Goal: Information Seeking & Learning: Learn about a topic

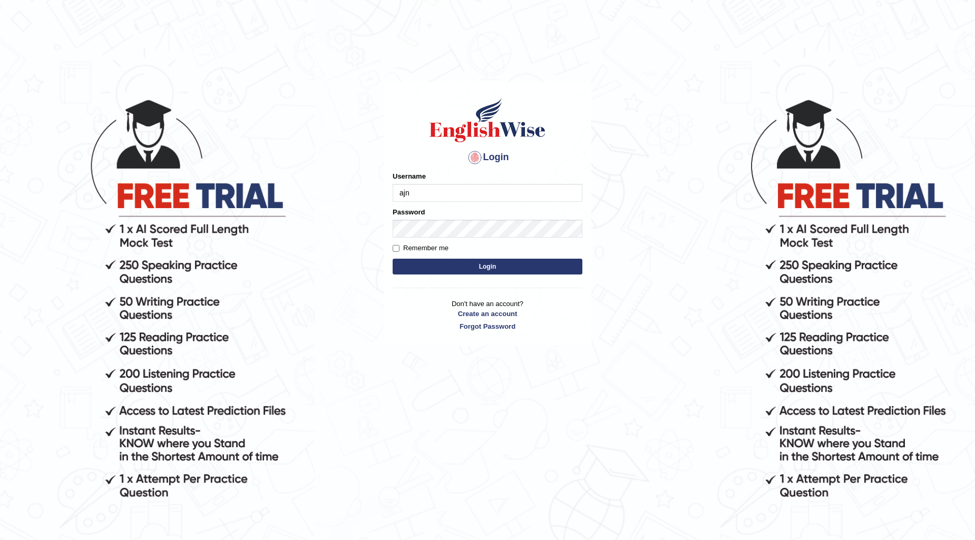
type input "ajnconcept"
click at [472, 261] on button "Login" at bounding box center [488, 267] width 190 height 16
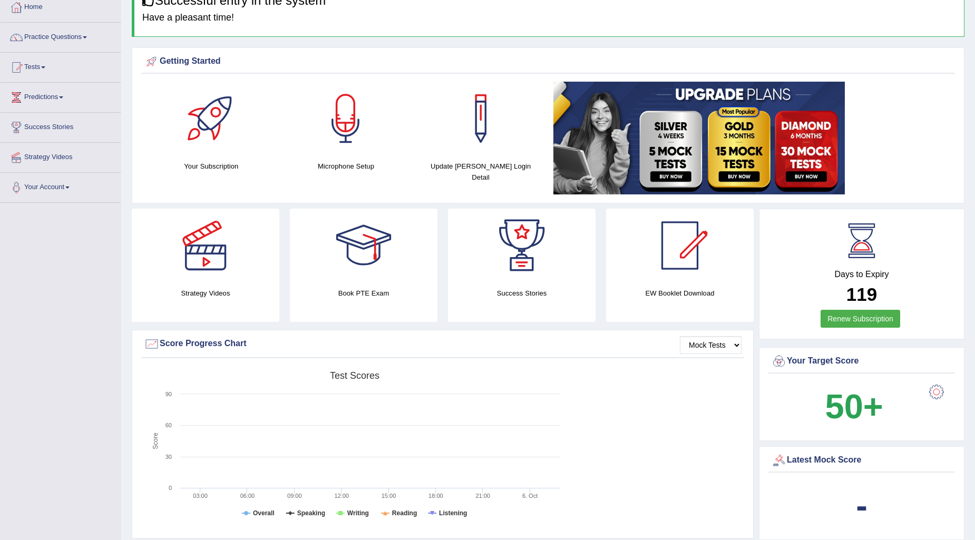
scroll to position [58, 0]
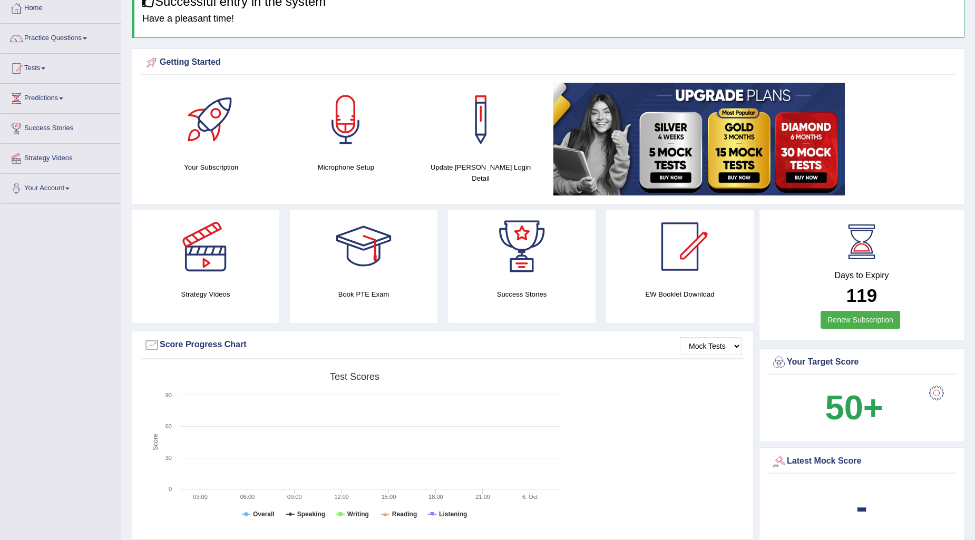
click at [90, 37] on link "Practice Questions" at bounding box center [61, 37] width 120 height 26
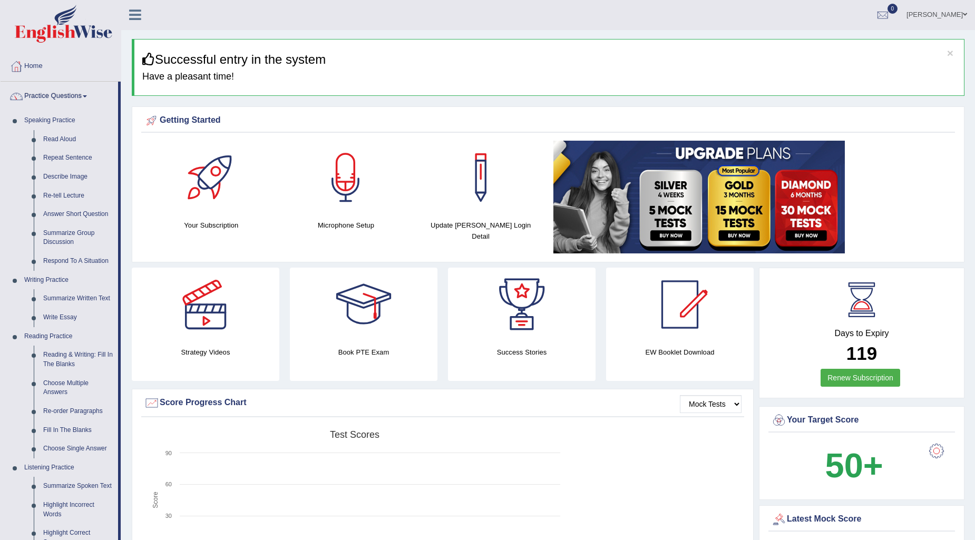
scroll to position [0, 0]
click at [61, 155] on link "Repeat Sentence" at bounding box center [78, 158] width 80 height 19
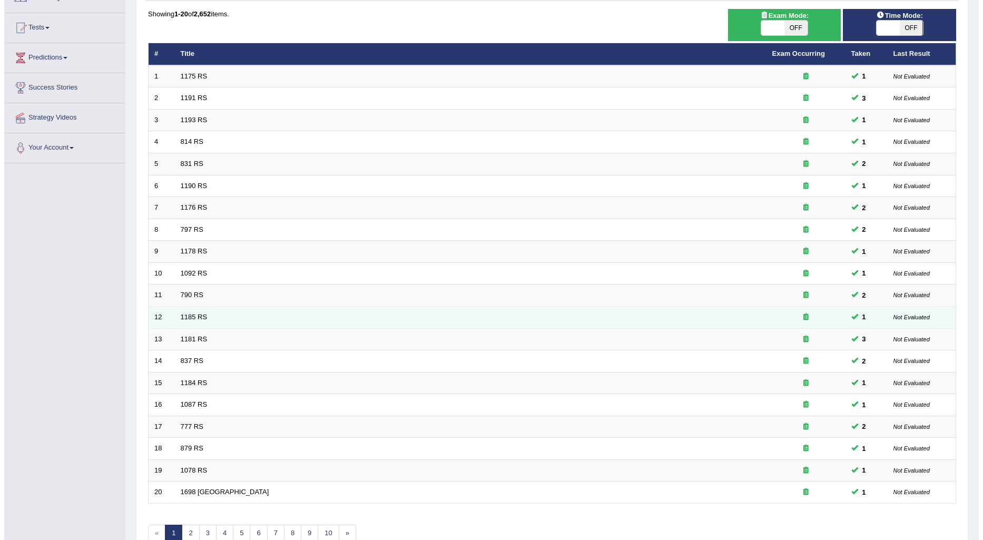
scroll to position [40, 0]
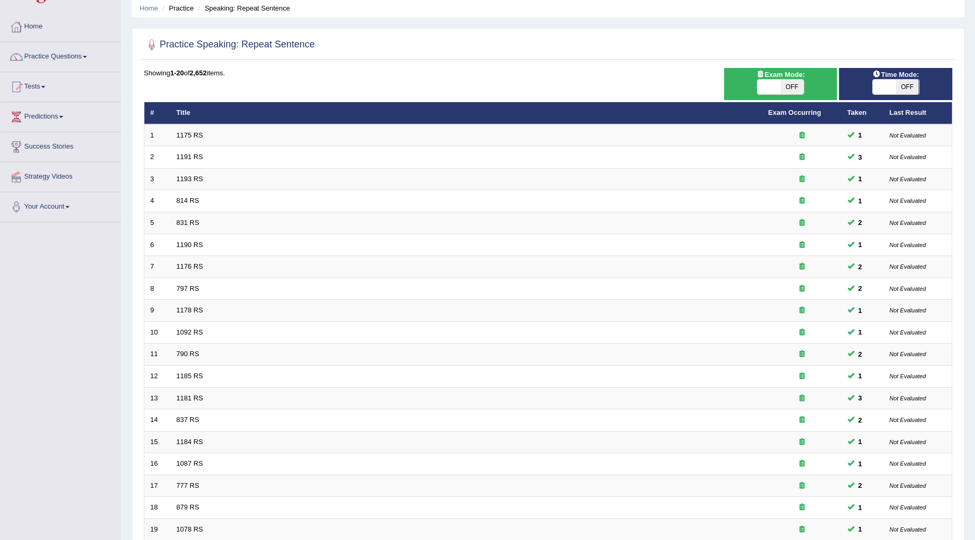
click at [774, 81] on span at bounding box center [768, 87] width 23 height 15
checkbox input "true"
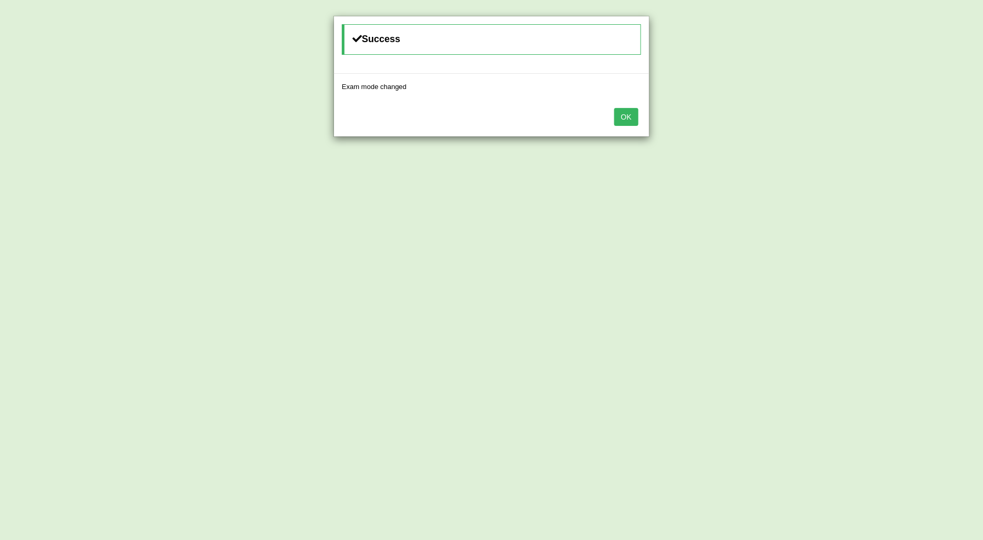
click at [636, 120] on button "OK" at bounding box center [626, 117] width 24 height 18
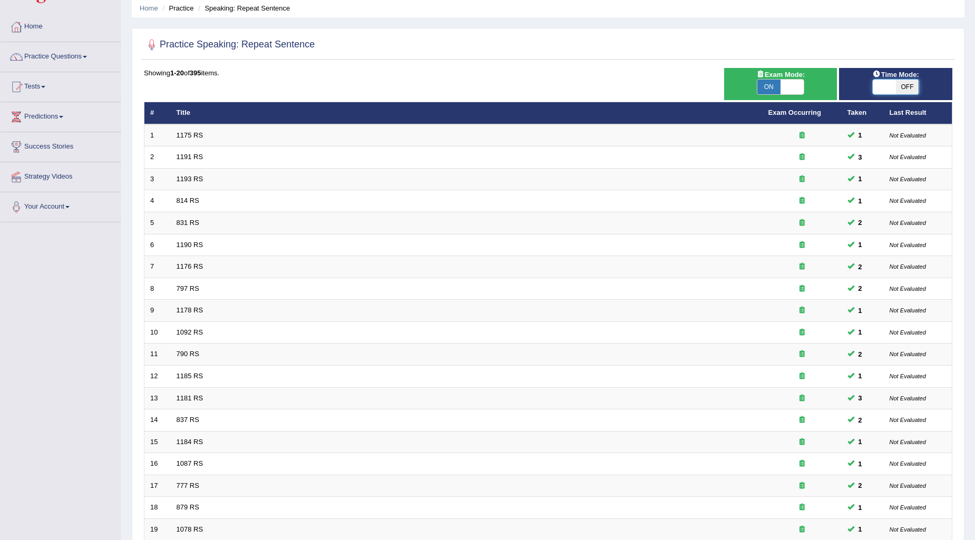
click at [873, 89] on span at bounding box center [884, 87] width 23 height 15
checkbox input "true"
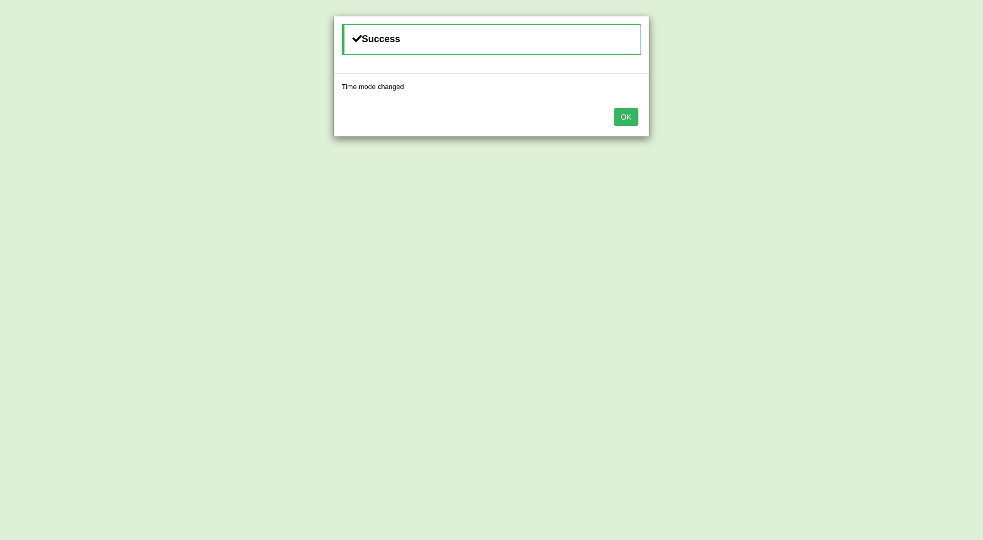
click at [624, 115] on button "OK" at bounding box center [626, 117] width 24 height 18
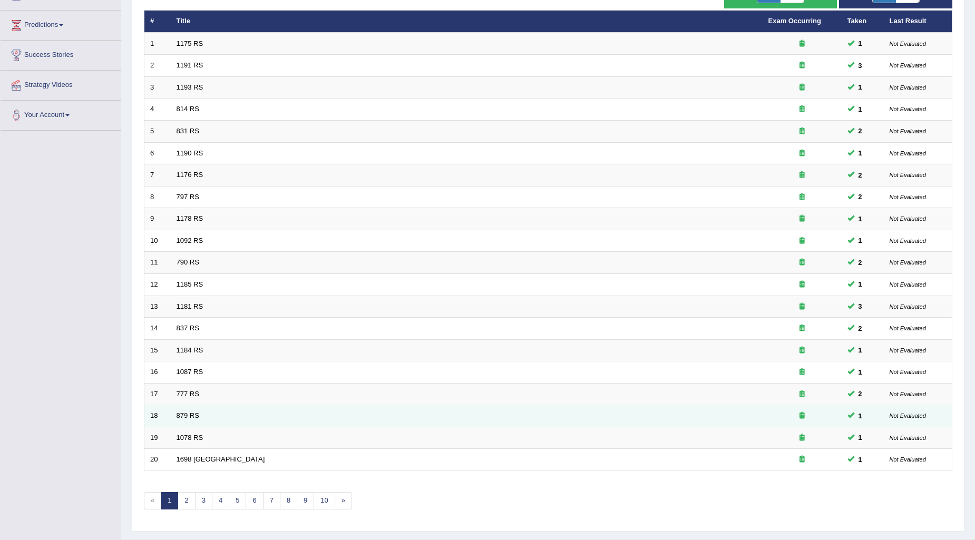
scroll to position [157, 0]
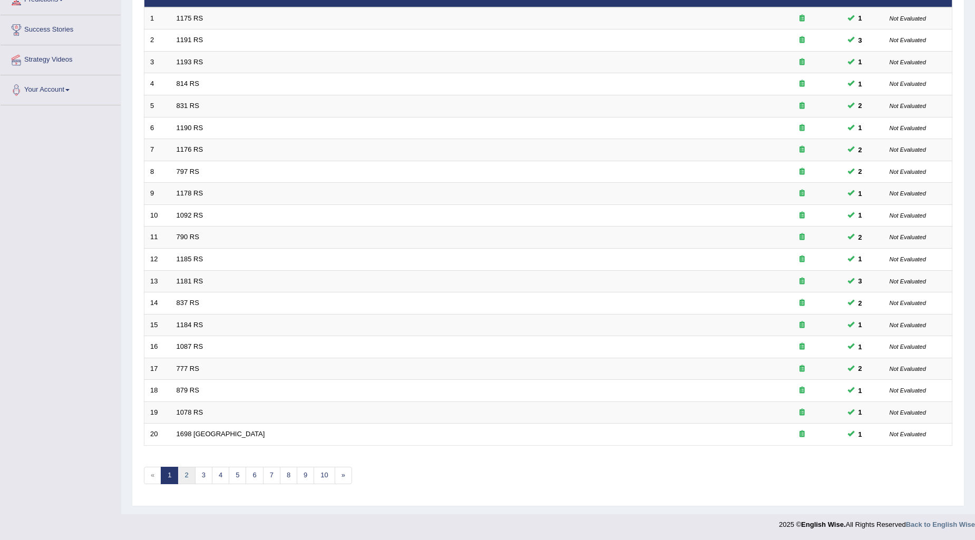
click at [194, 476] on link "2" at bounding box center [186, 475] width 17 height 17
click at [206, 473] on link "3" at bounding box center [203, 475] width 17 height 17
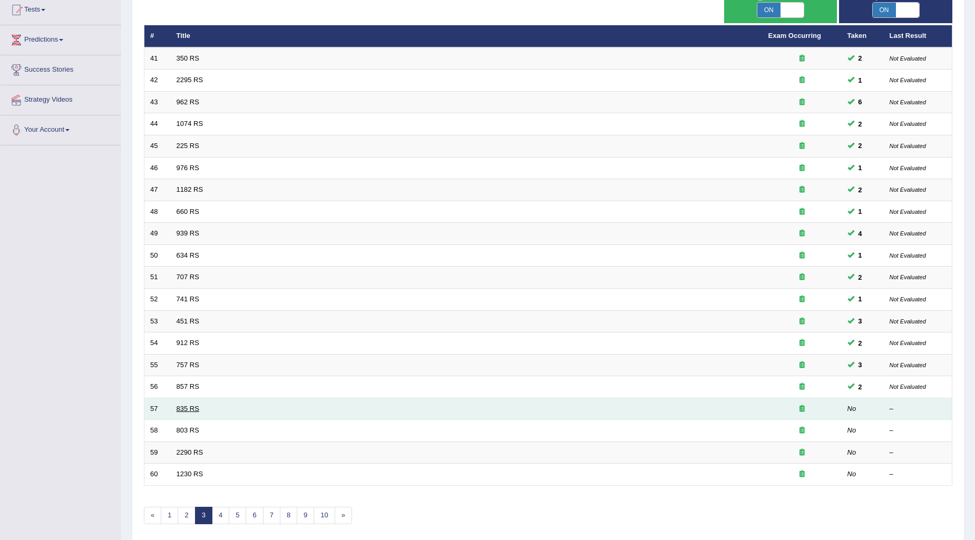
click at [193, 410] on link "835 RS" at bounding box center [188, 409] width 23 height 8
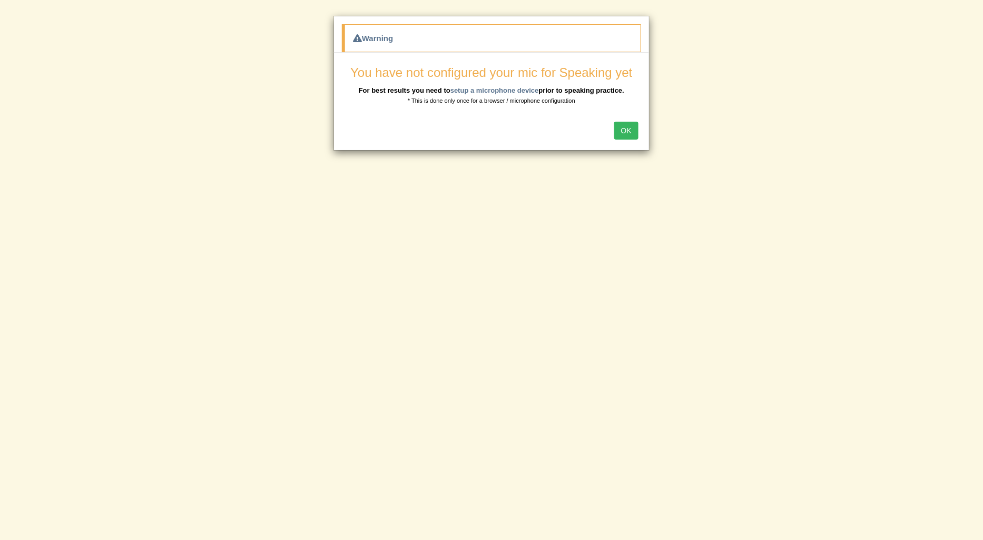
click at [623, 128] on button "OK" at bounding box center [626, 131] width 24 height 18
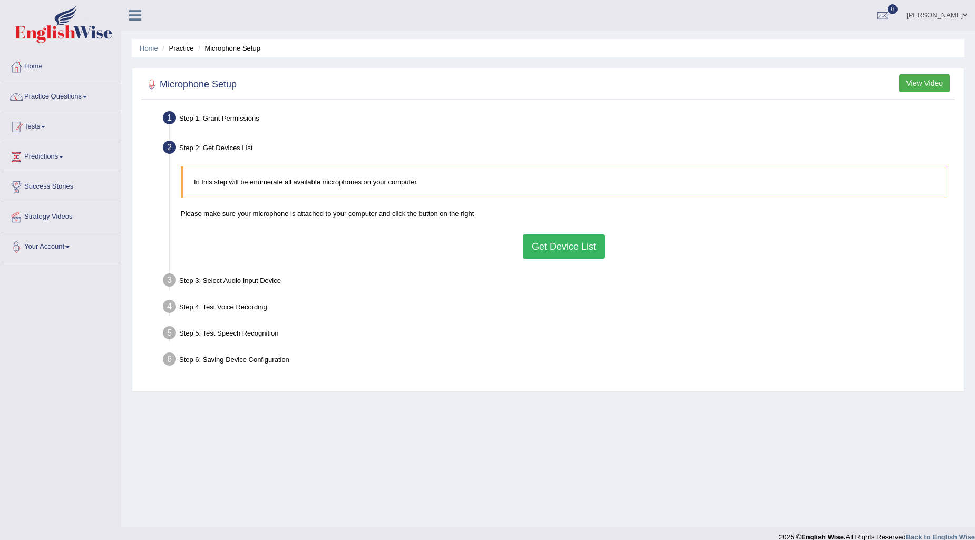
click at [543, 251] on button "Get Device List" at bounding box center [564, 247] width 82 height 24
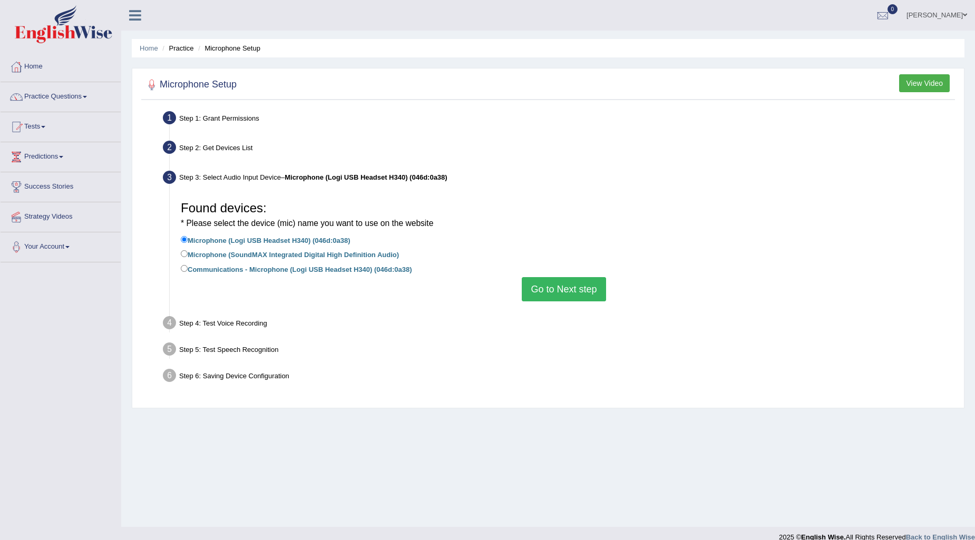
click at [541, 285] on button "Go to Next step" at bounding box center [564, 289] width 84 height 24
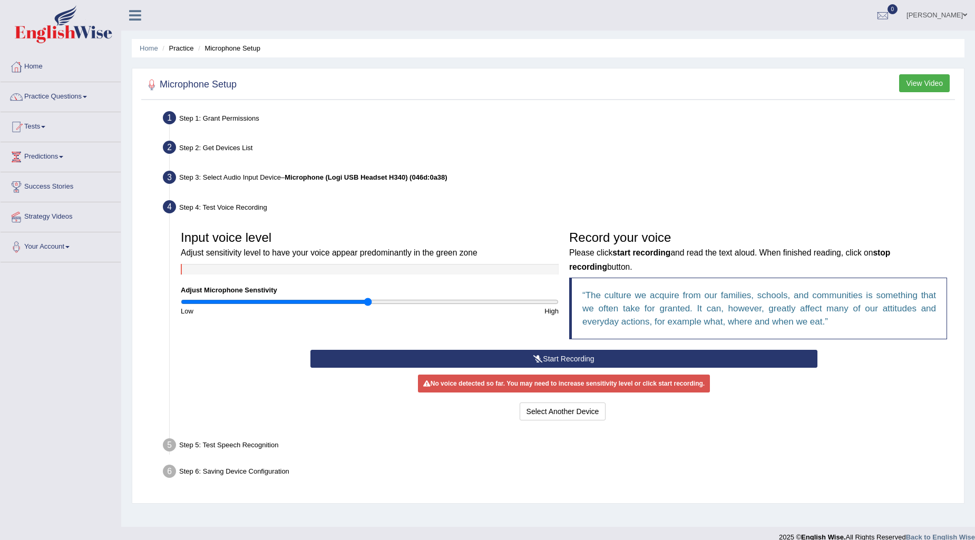
click at [522, 359] on button "Start Recording" at bounding box center [563, 359] width 507 height 18
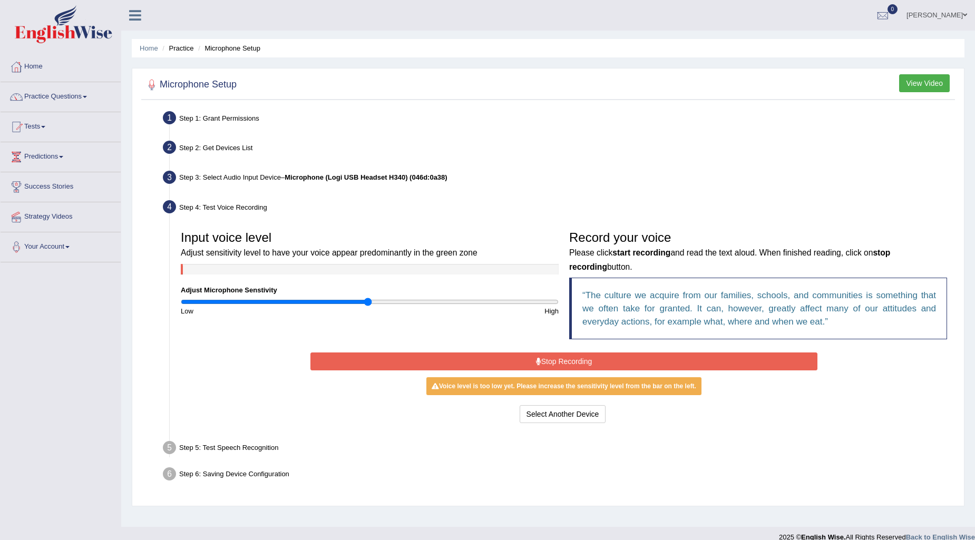
click at [552, 362] on button "Stop Recording" at bounding box center [563, 362] width 507 height 18
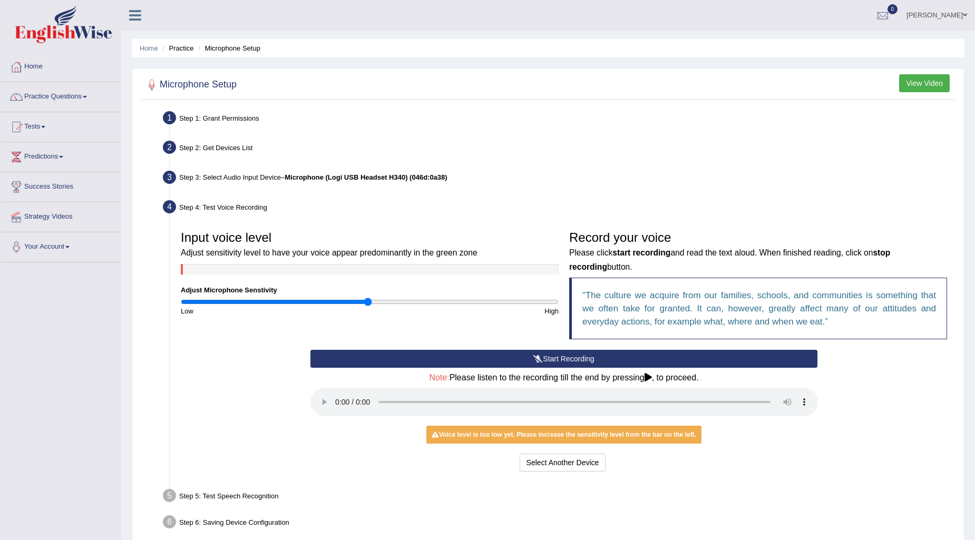
click at [552, 362] on button "Start Recording" at bounding box center [563, 359] width 507 height 18
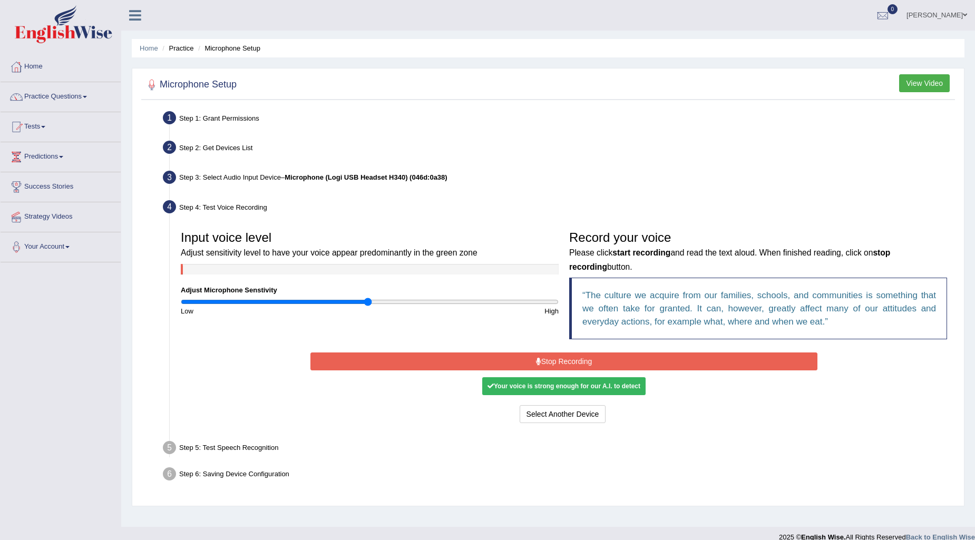
click at [568, 360] on button "Stop Recording" at bounding box center [563, 362] width 507 height 18
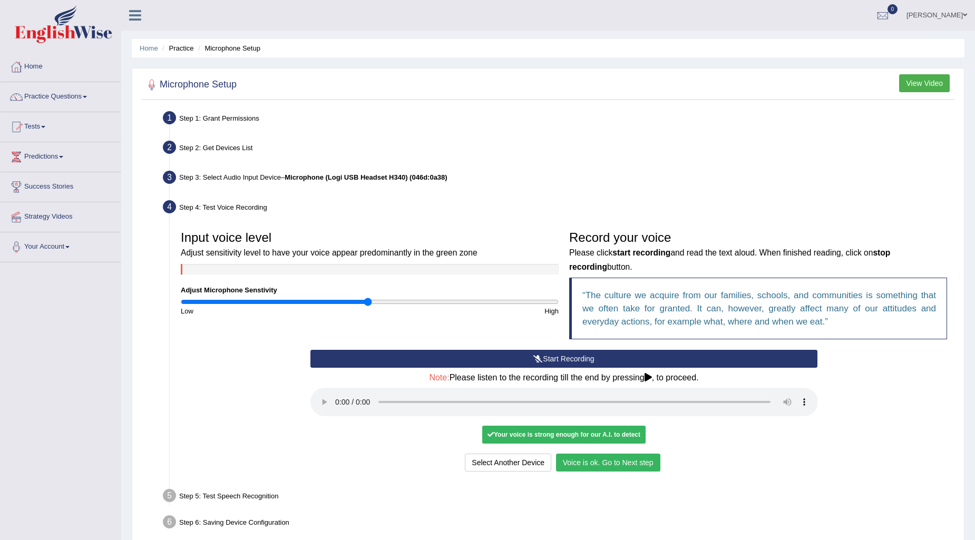
click at [612, 462] on button "Voice is ok. Go to Next step" at bounding box center [608, 463] width 104 height 18
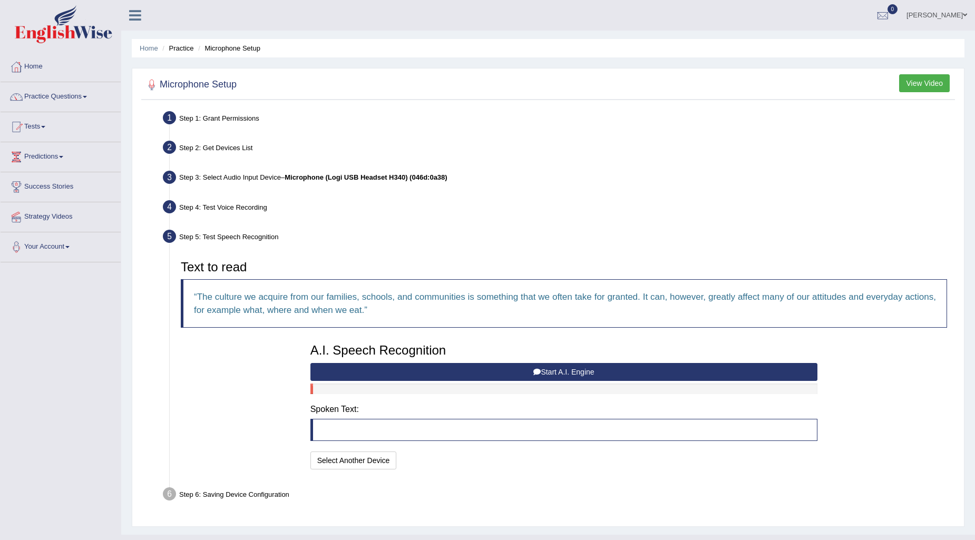
scroll to position [20, 0]
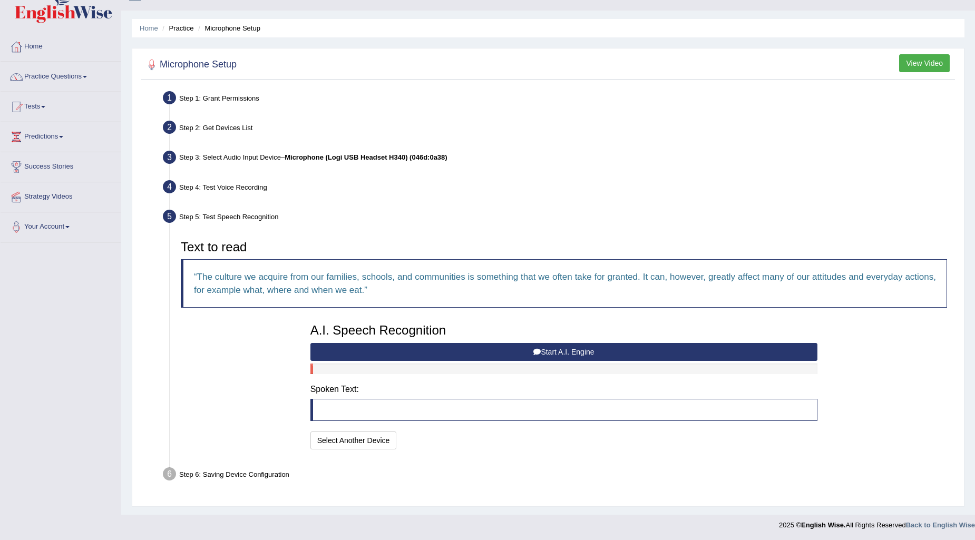
click at [493, 350] on button "Start A.I. Engine" at bounding box center [563, 352] width 507 height 18
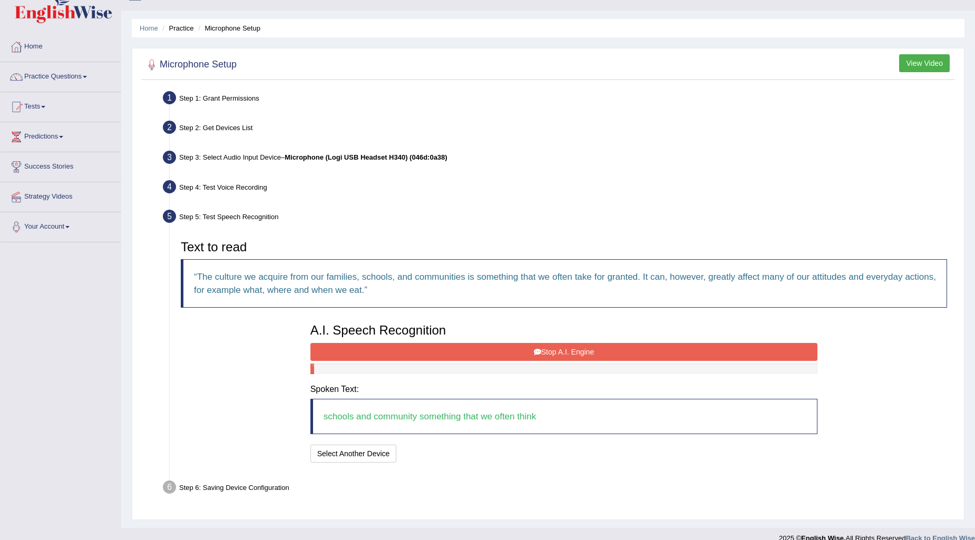
click at [546, 346] on button "Stop A.I. Engine" at bounding box center [563, 352] width 507 height 18
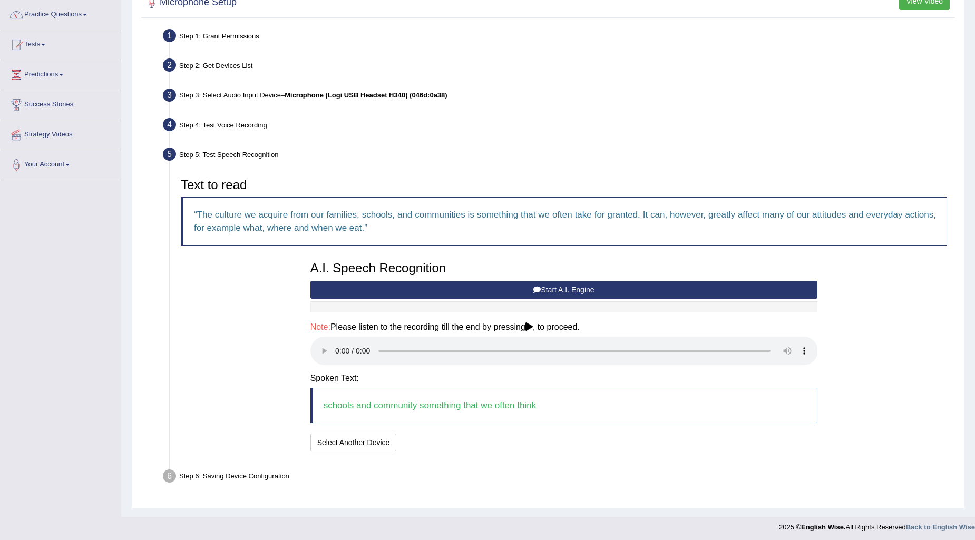
scroll to position [84, 0]
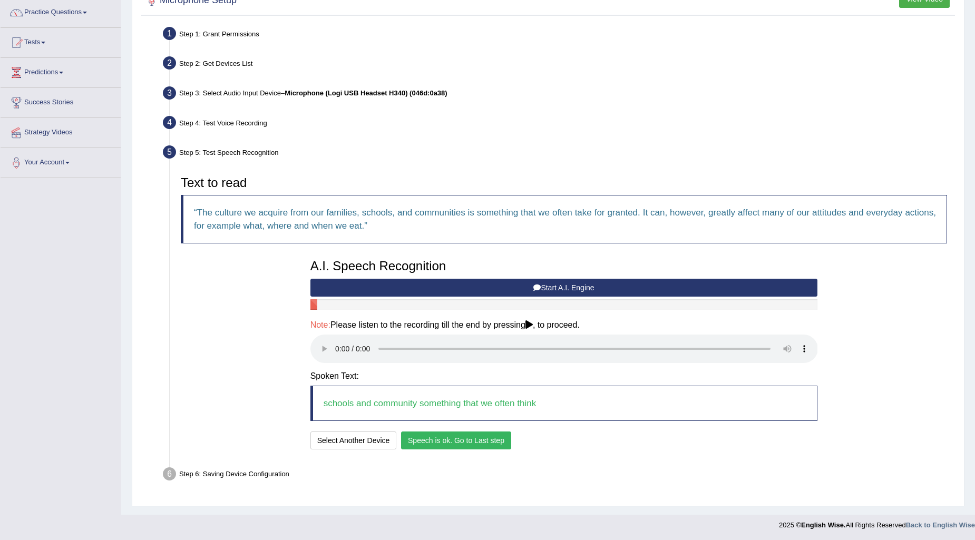
click at [470, 440] on button "Speech is ok. Go to Last step" at bounding box center [456, 441] width 110 height 18
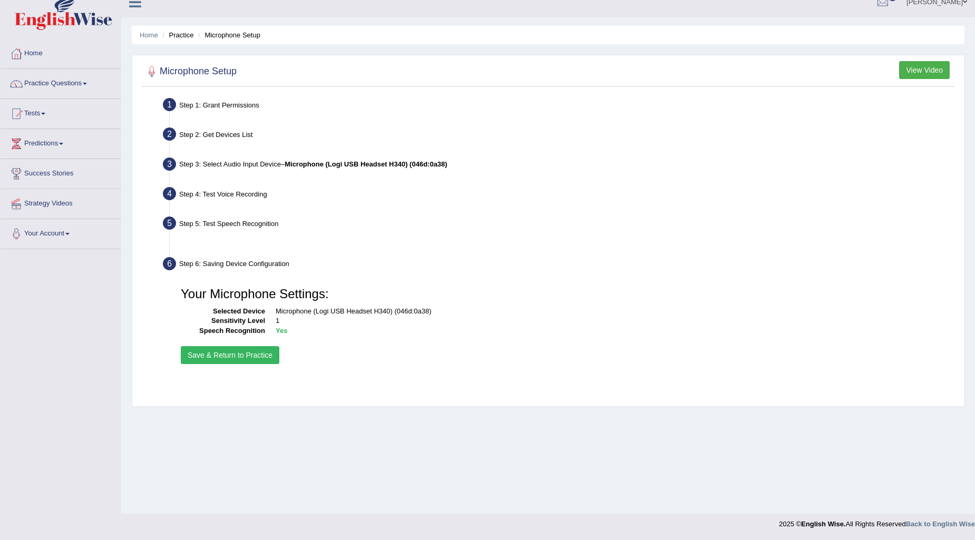
scroll to position [13, 0]
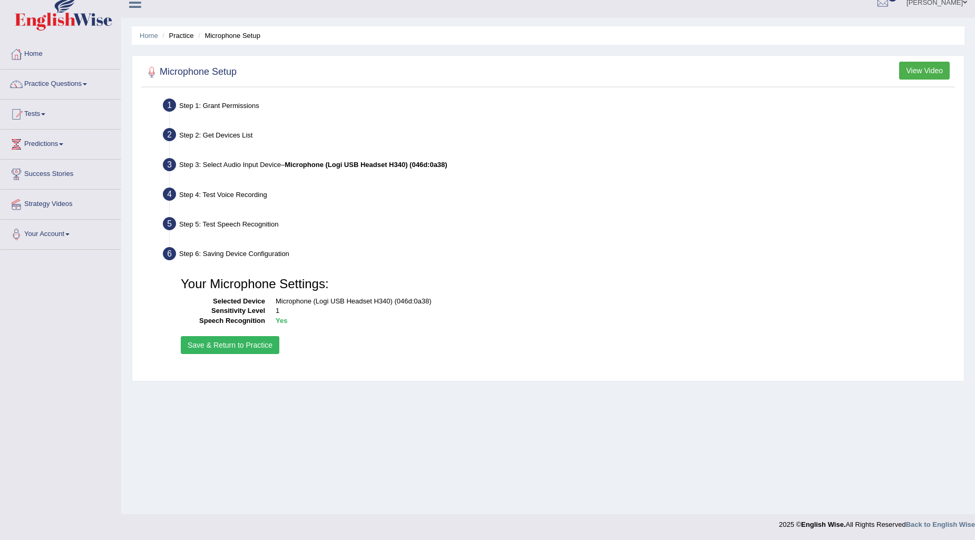
click at [249, 349] on button "Save & Return to Practice" at bounding box center [230, 345] width 99 height 18
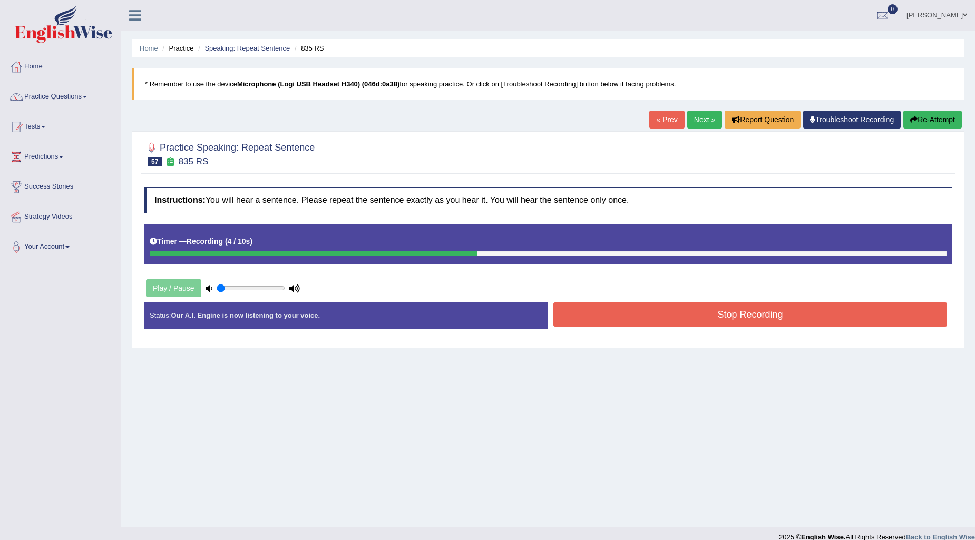
click at [679, 318] on button "Stop Recording" at bounding box center [750, 314] width 394 height 24
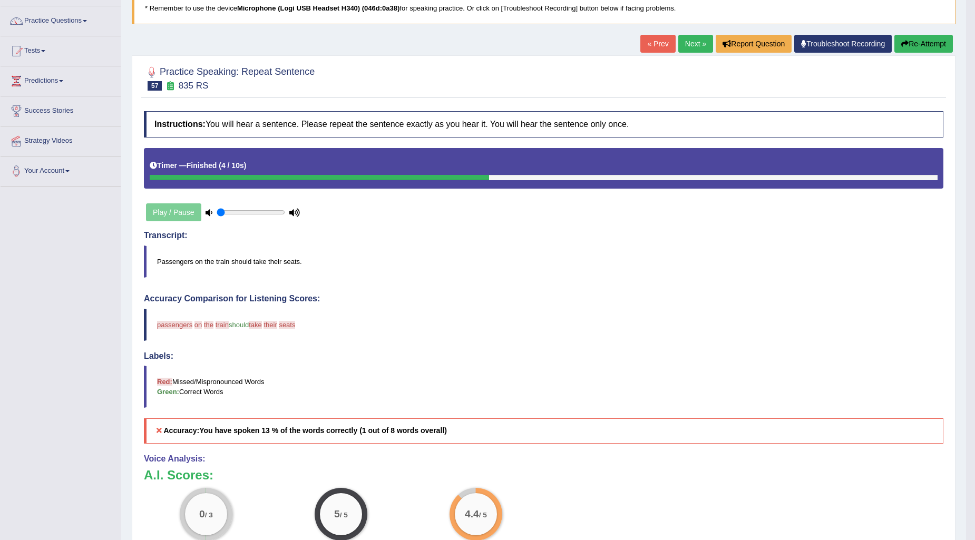
scroll to position [58, 0]
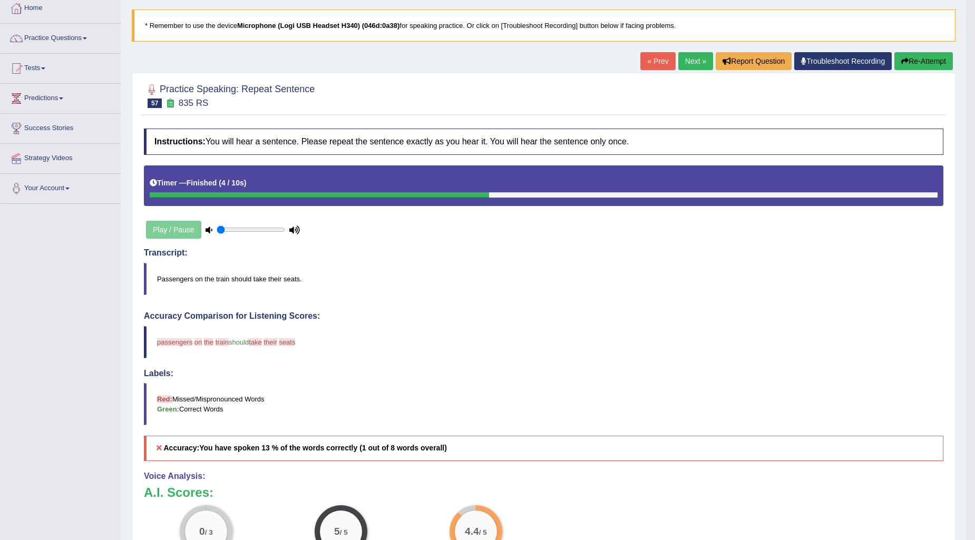
click at [650, 57] on link "« Prev" at bounding box center [657, 61] width 35 height 18
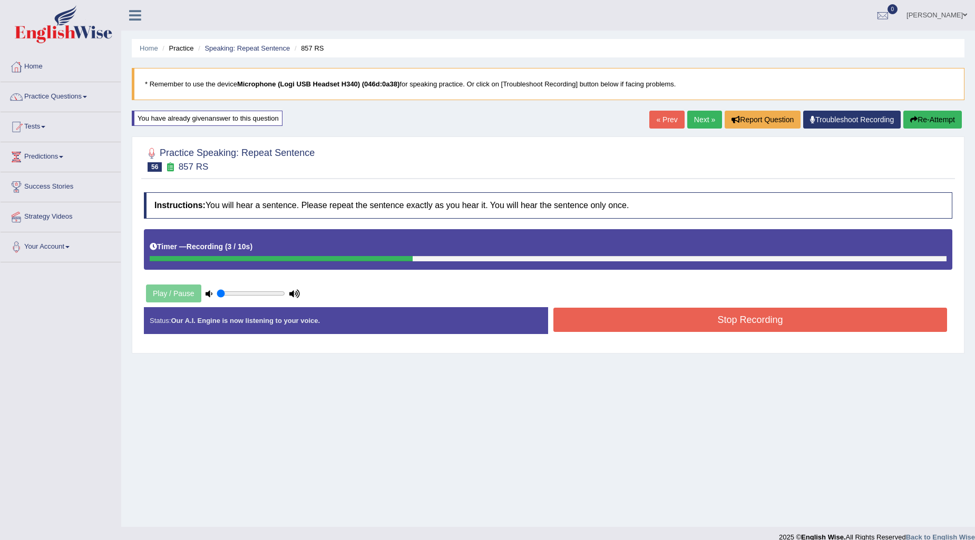
click at [699, 317] on button "Stop Recording" at bounding box center [750, 320] width 394 height 24
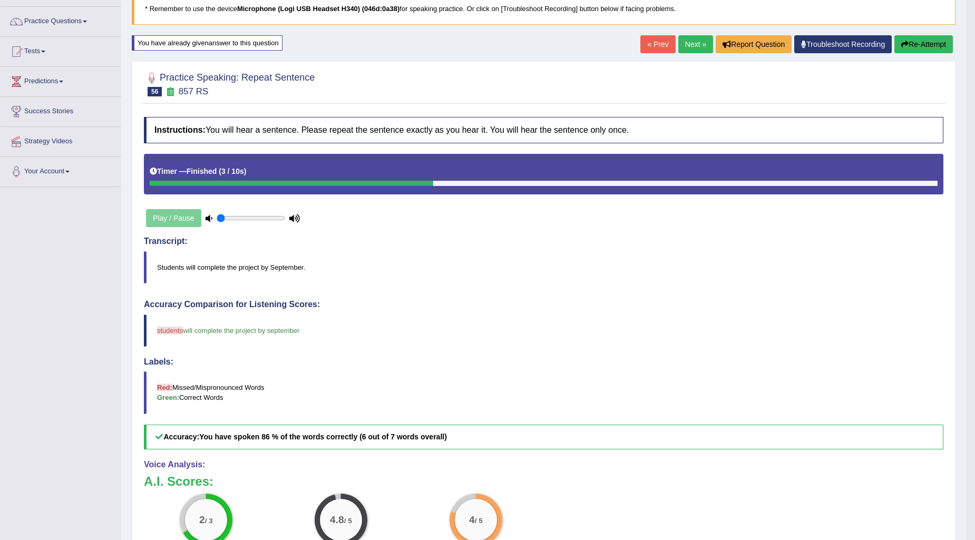
scroll to position [58, 0]
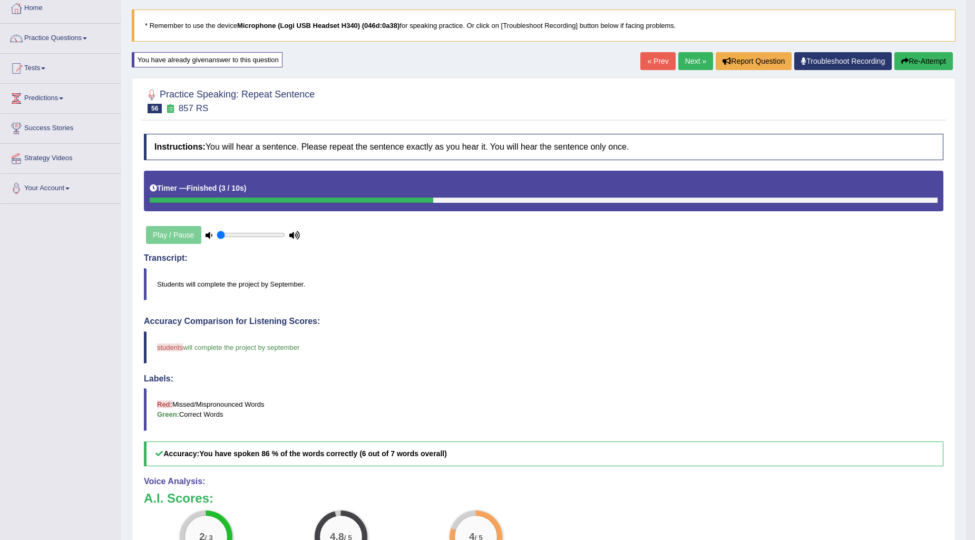
click at [694, 60] on link "Next »" at bounding box center [695, 61] width 35 height 18
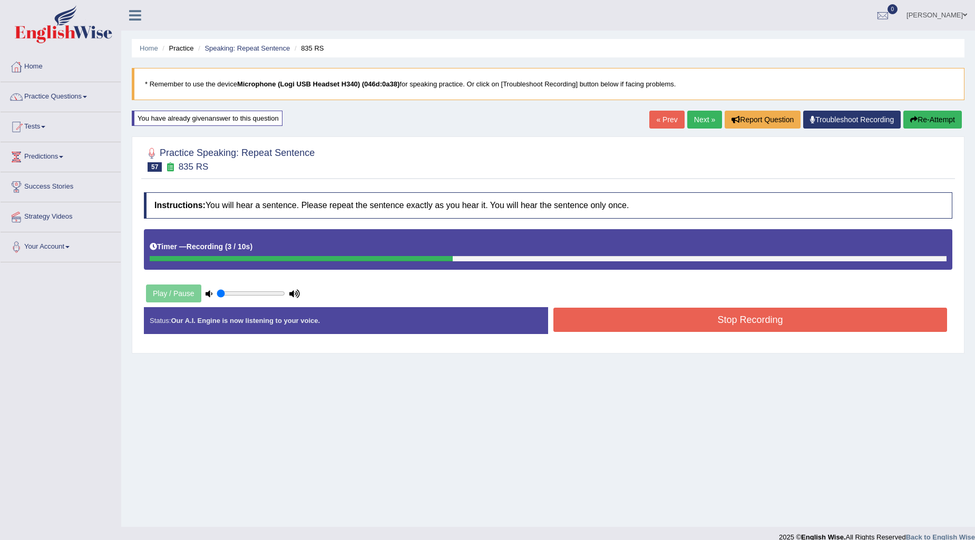
click at [733, 319] on button "Stop Recording" at bounding box center [750, 320] width 394 height 24
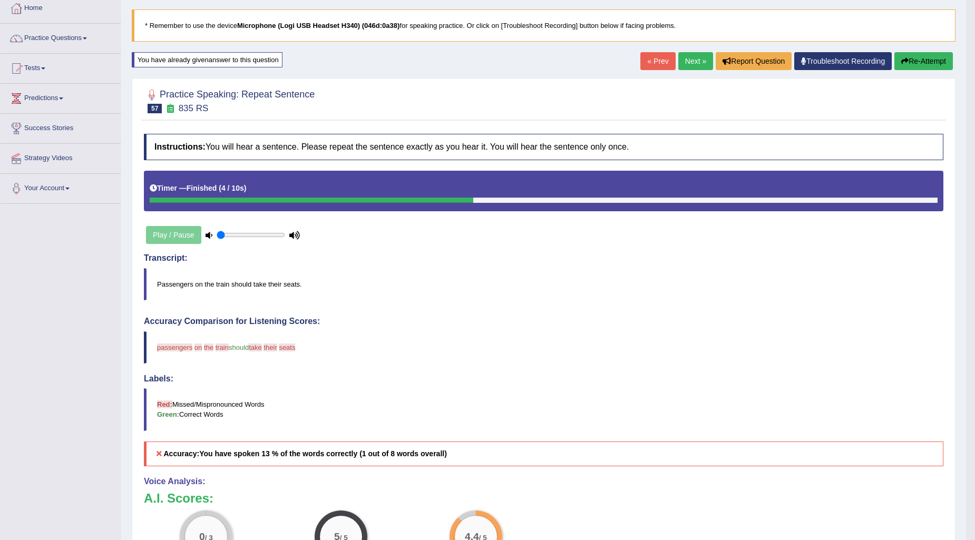
scroll to position [117, 0]
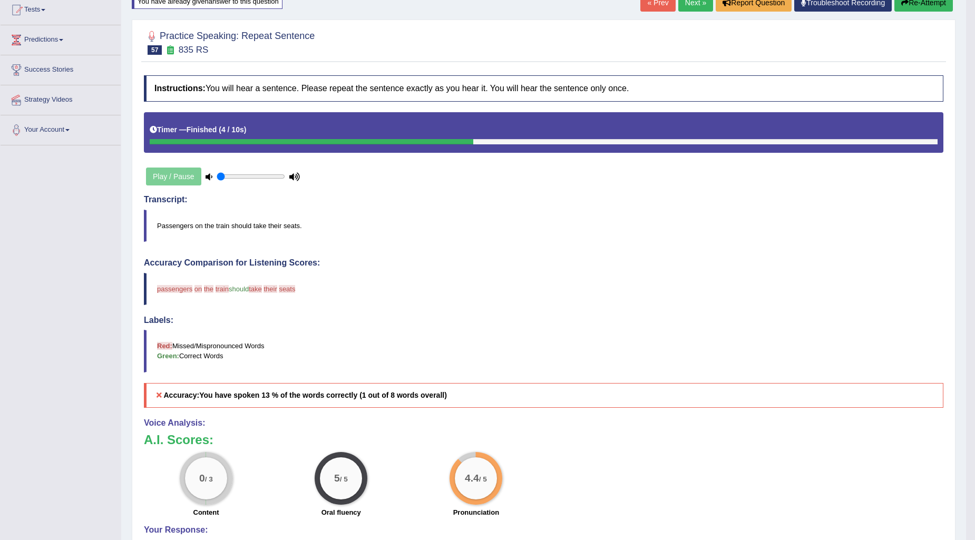
click at [697, 8] on link "Next »" at bounding box center [695, 3] width 35 height 18
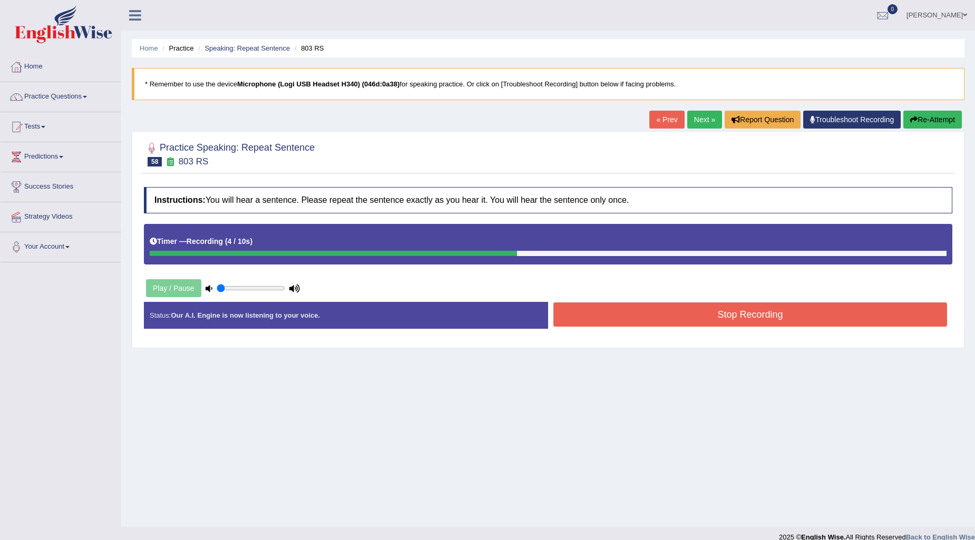
click at [716, 322] on button "Stop Recording" at bounding box center [750, 314] width 394 height 24
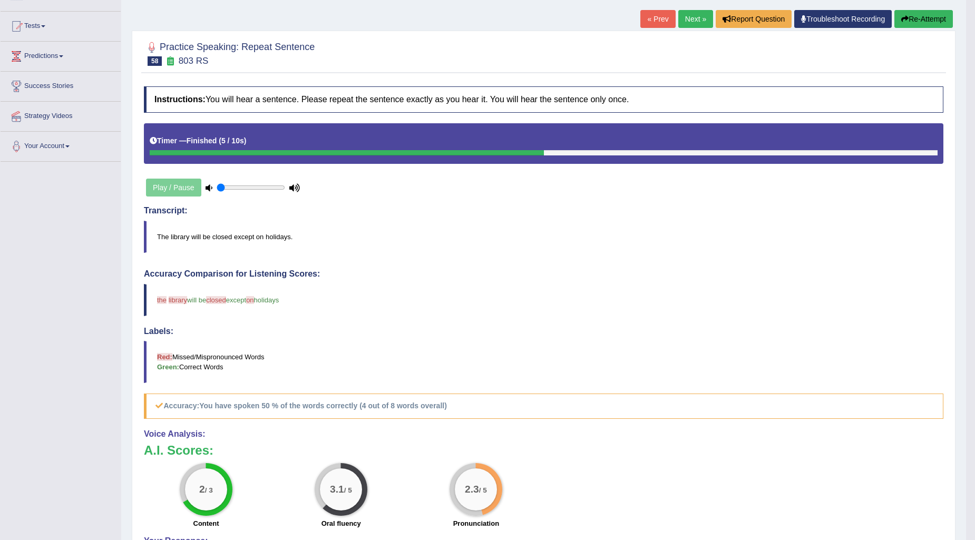
scroll to position [42, 0]
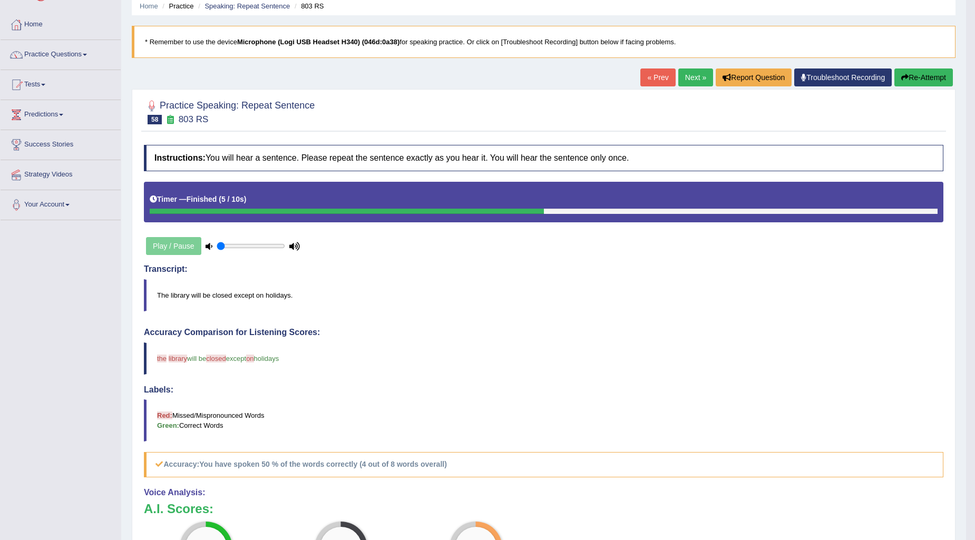
click at [905, 79] on icon "button" at bounding box center [904, 77] width 7 height 7
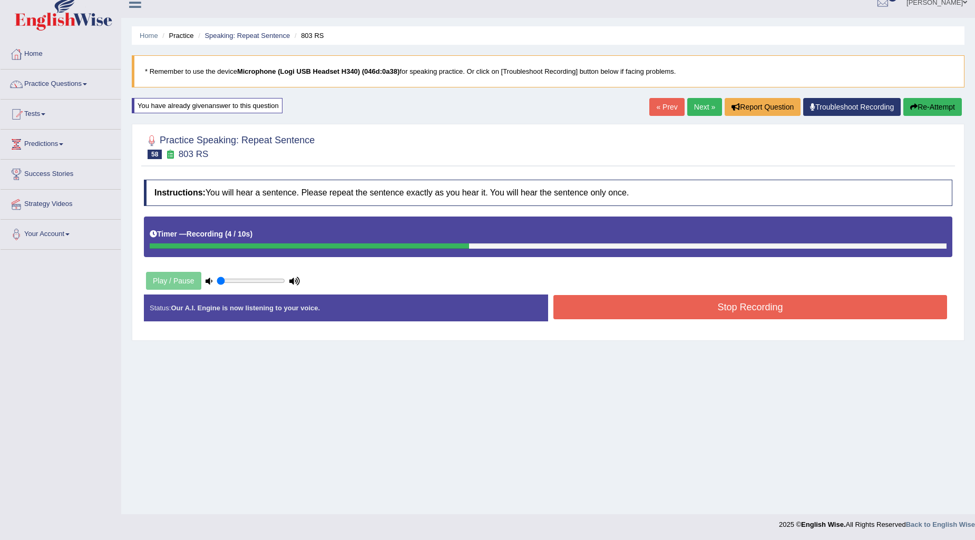
click at [727, 308] on button "Stop Recording" at bounding box center [750, 307] width 394 height 24
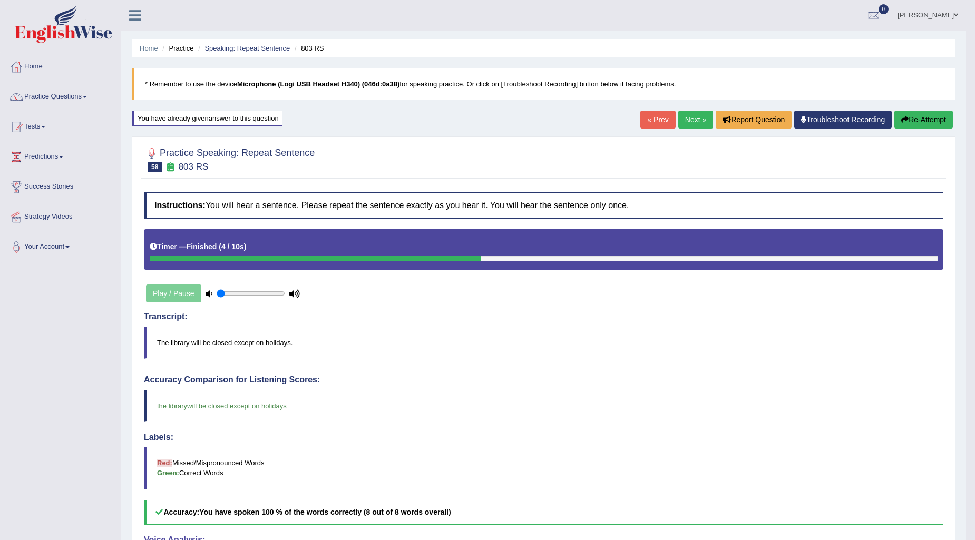
click at [678, 120] on link "Next »" at bounding box center [695, 120] width 35 height 18
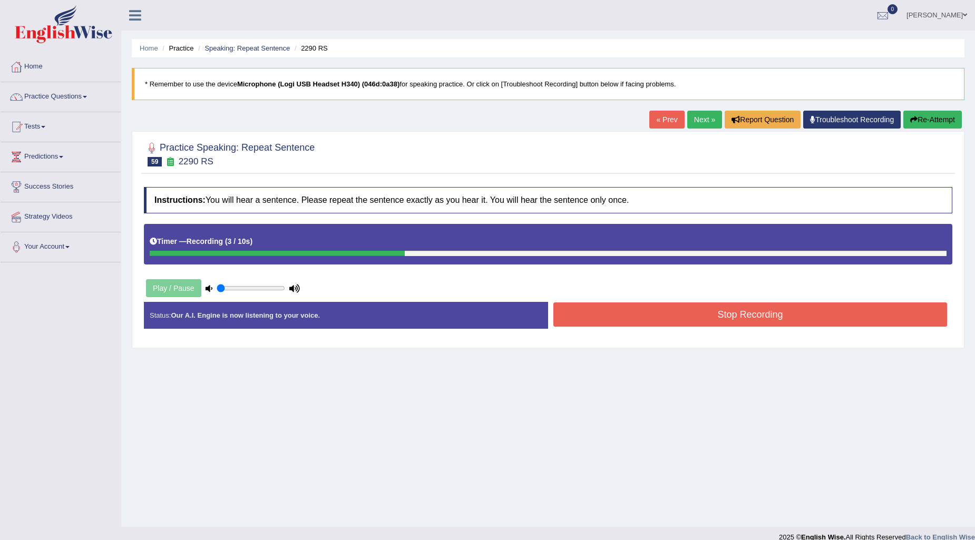
click at [922, 114] on button "Re-Attempt" at bounding box center [932, 120] width 58 height 18
click at [646, 313] on button "Stop Recording" at bounding box center [750, 314] width 394 height 24
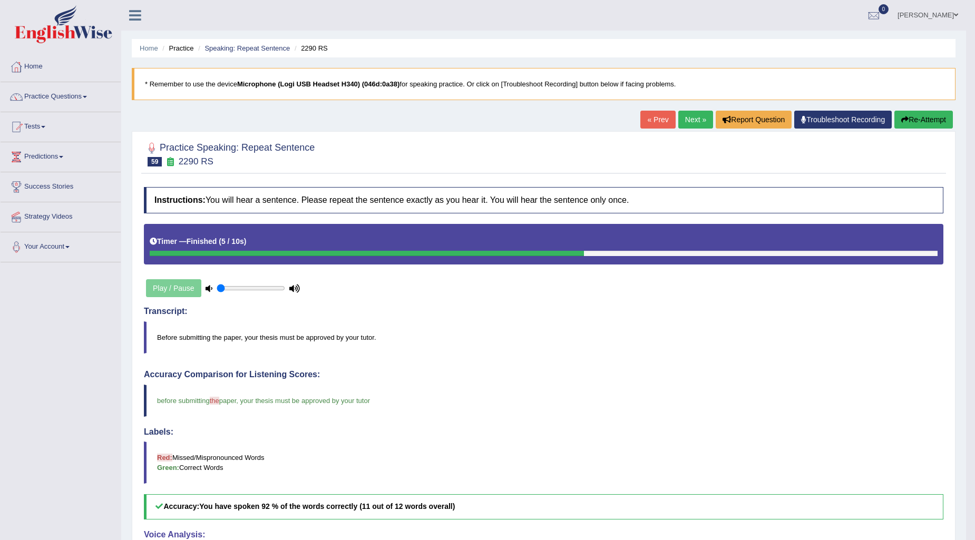
click at [692, 123] on link "Next »" at bounding box center [695, 120] width 35 height 18
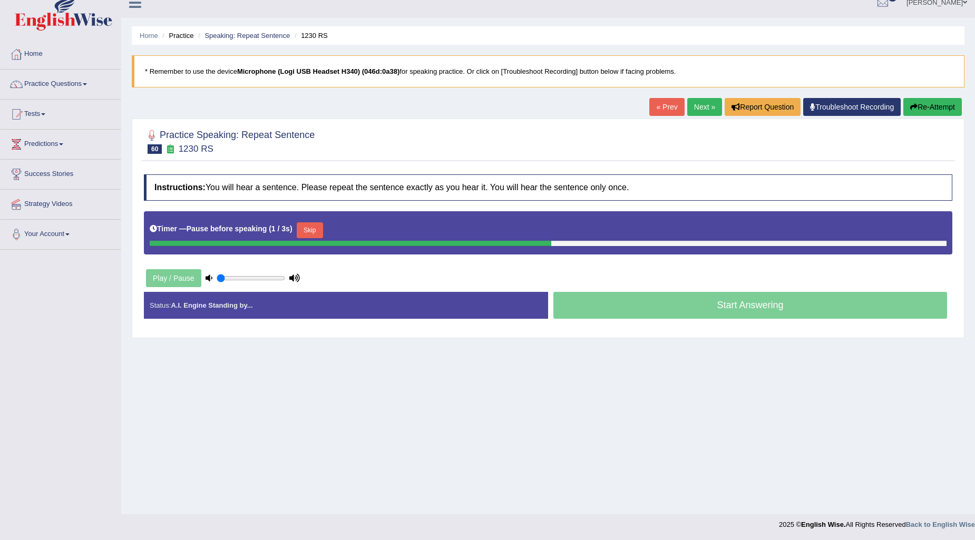
click at [919, 103] on button "Re-Attempt" at bounding box center [932, 107] width 58 height 18
click at [915, 106] on button "Re-Attempt" at bounding box center [932, 107] width 58 height 18
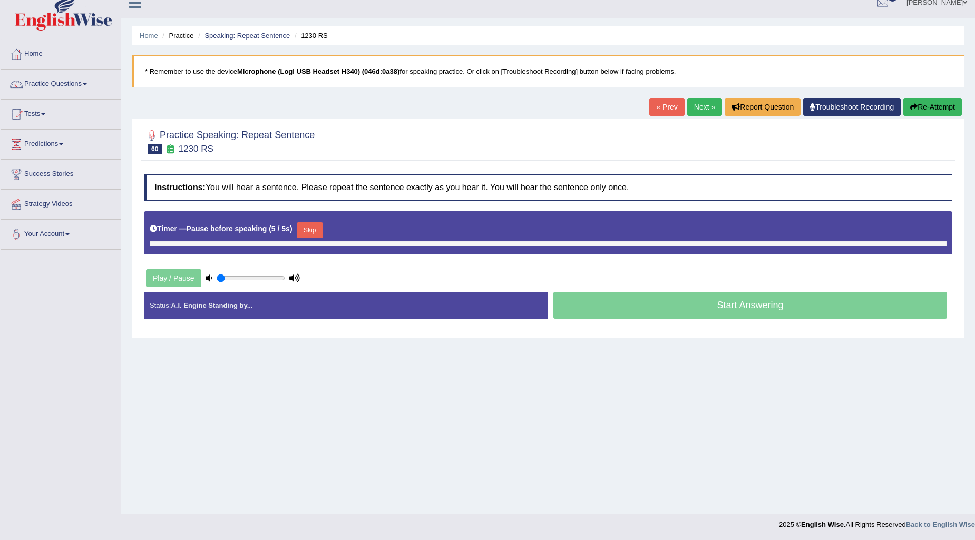
click at [656, 109] on link "« Prev" at bounding box center [666, 107] width 35 height 18
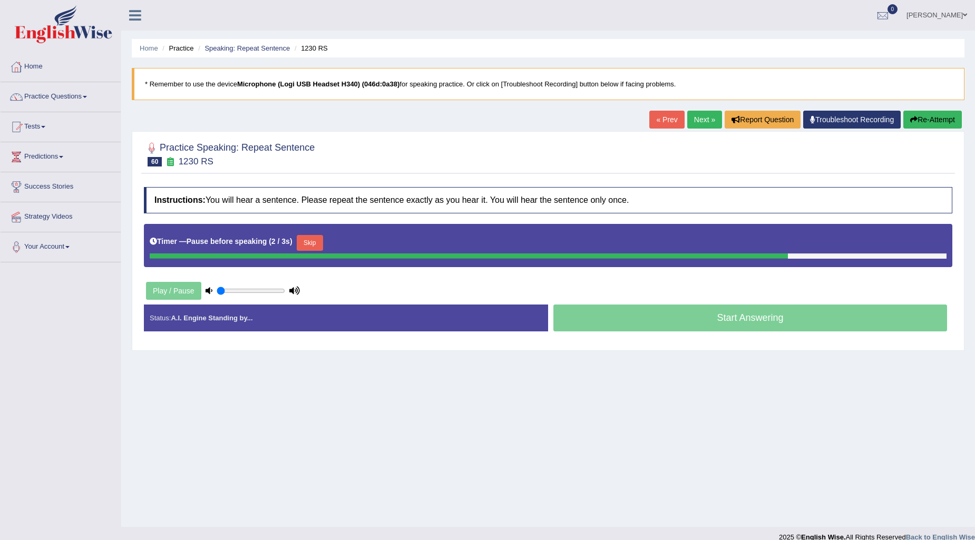
click at [658, 115] on link "« Prev" at bounding box center [666, 120] width 35 height 18
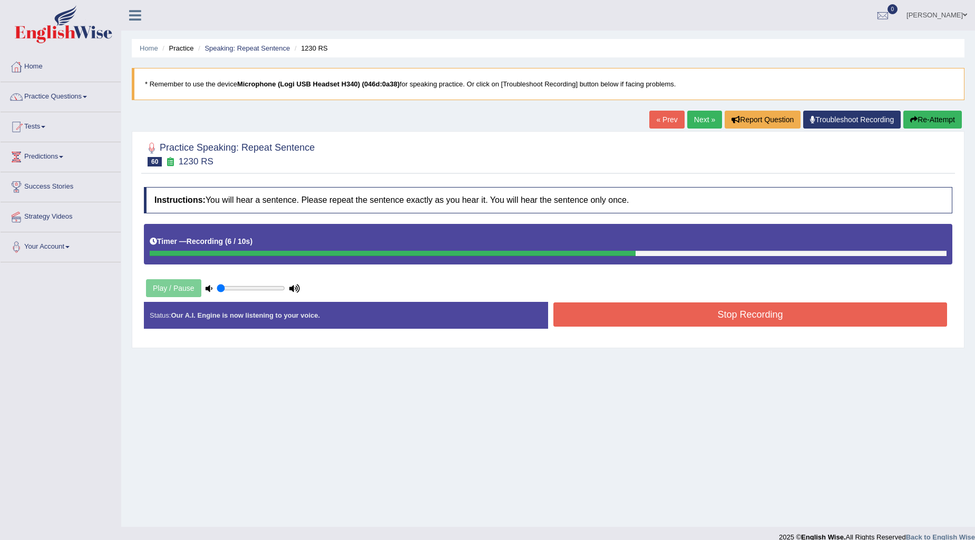
click at [628, 321] on button "Stop Recording" at bounding box center [750, 314] width 394 height 24
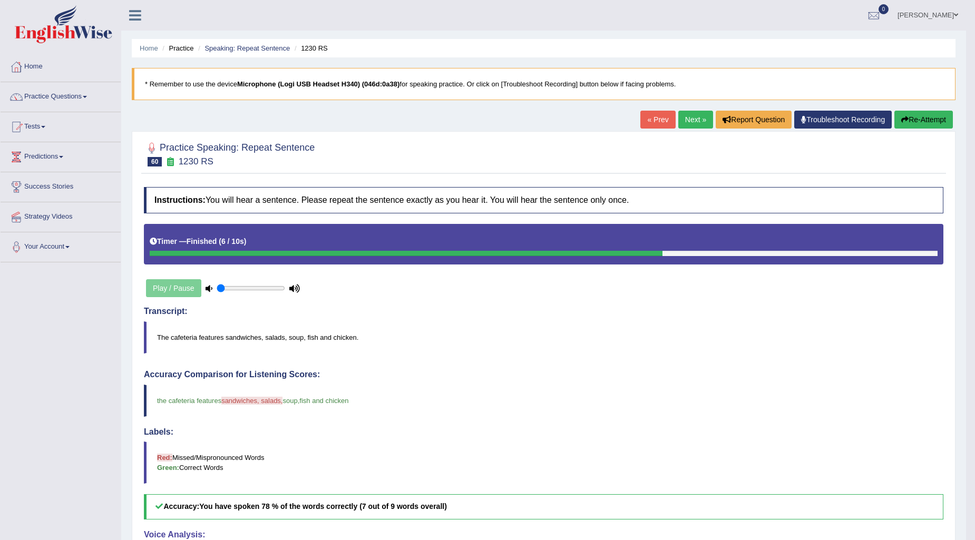
click at [907, 124] on button "Re-Attempt" at bounding box center [923, 120] width 58 height 18
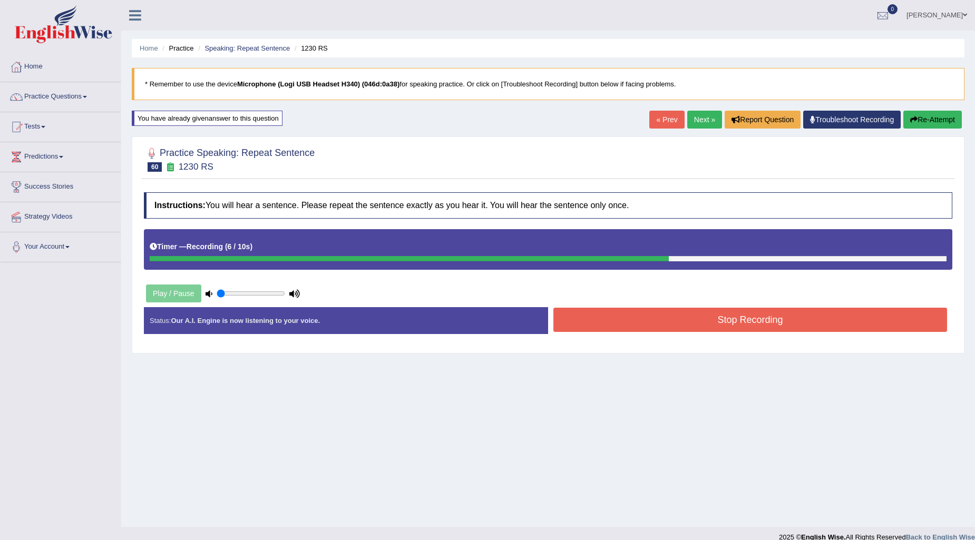
click at [619, 320] on button "Stop Recording" at bounding box center [750, 320] width 394 height 24
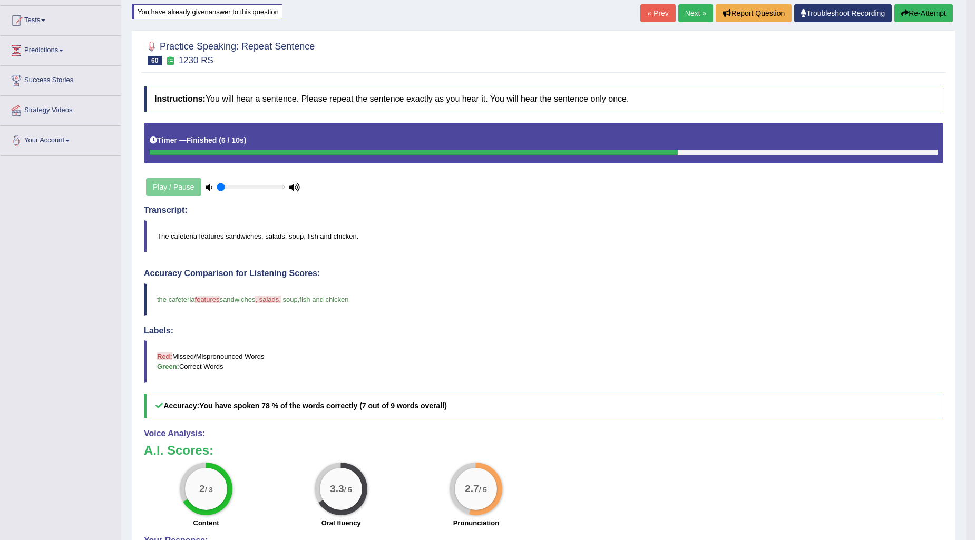
scroll to position [104, 0]
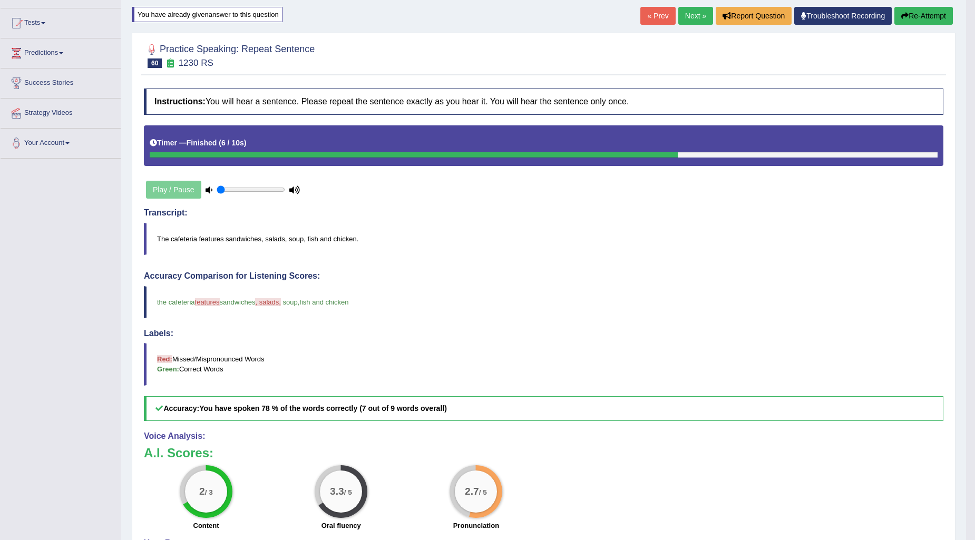
click at [930, 14] on button "Re-Attempt" at bounding box center [923, 16] width 58 height 18
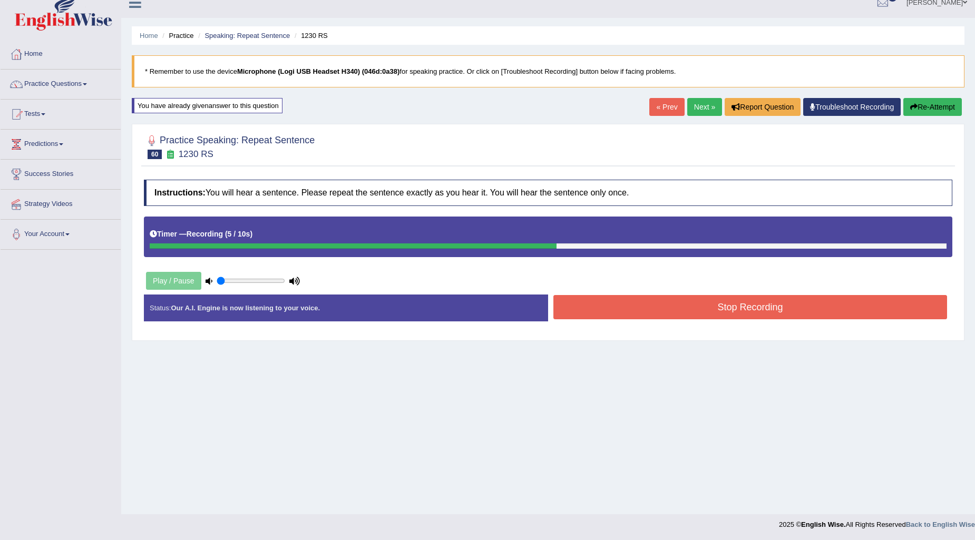
click at [628, 297] on button "Stop Recording" at bounding box center [750, 307] width 394 height 24
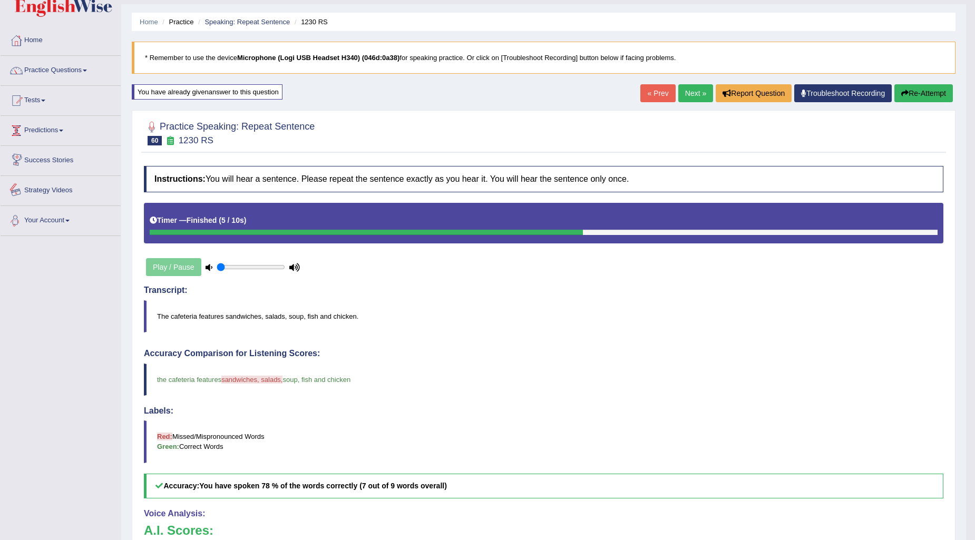
scroll to position [13, 0]
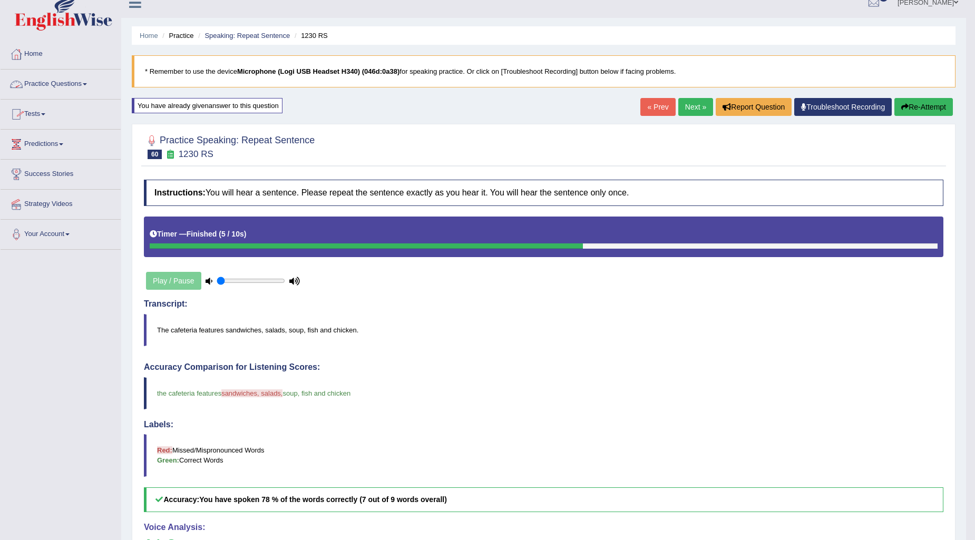
click at [85, 85] on link "Practice Questions" at bounding box center [61, 83] width 120 height 26
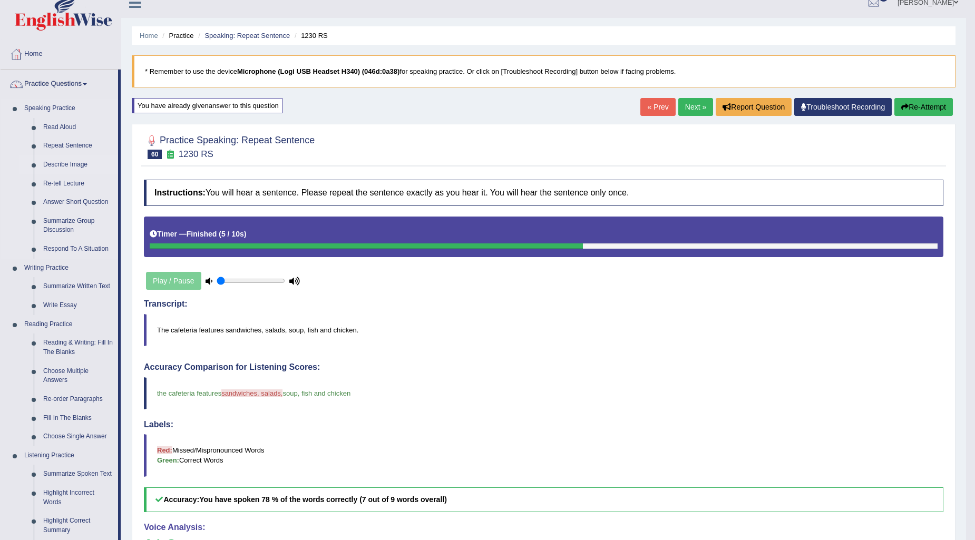
click at [79, 161] on link "Describe Image" at bounding box center [78, 164] width 80 height 19
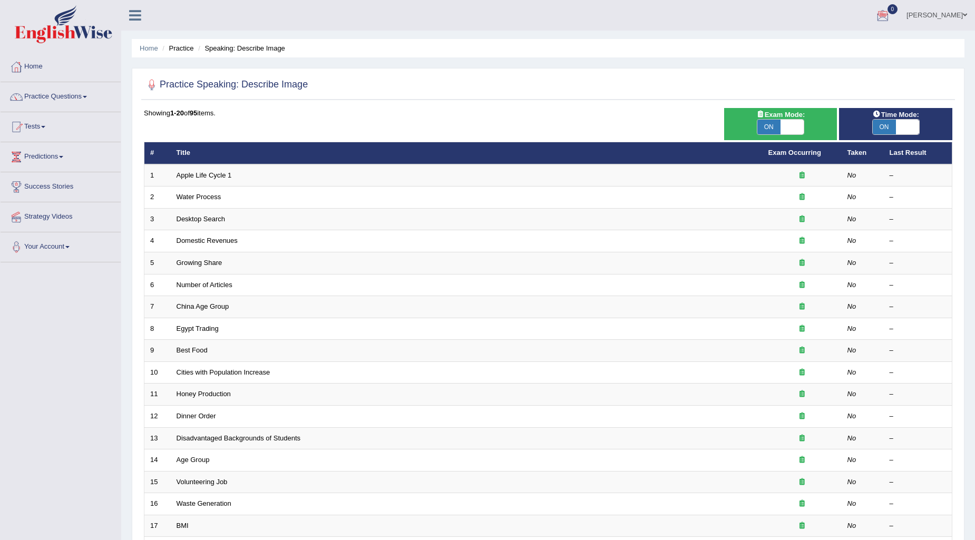
click at [896, 130] on span at bounding box center [907, 127] width 23 height 15
checkbox input "false"
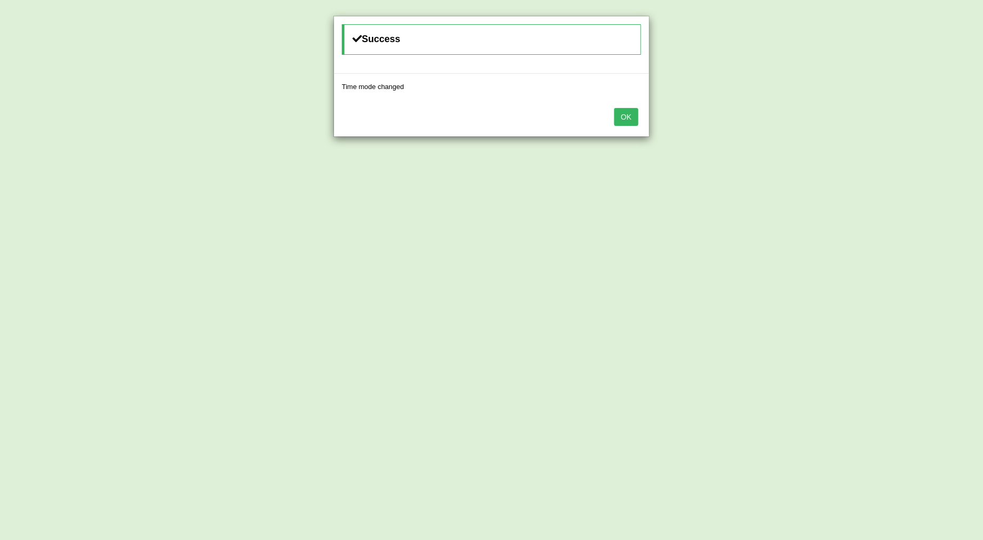
click at [635, 118] on button "OK" at bounding box center [626, 117] width 24 height 18
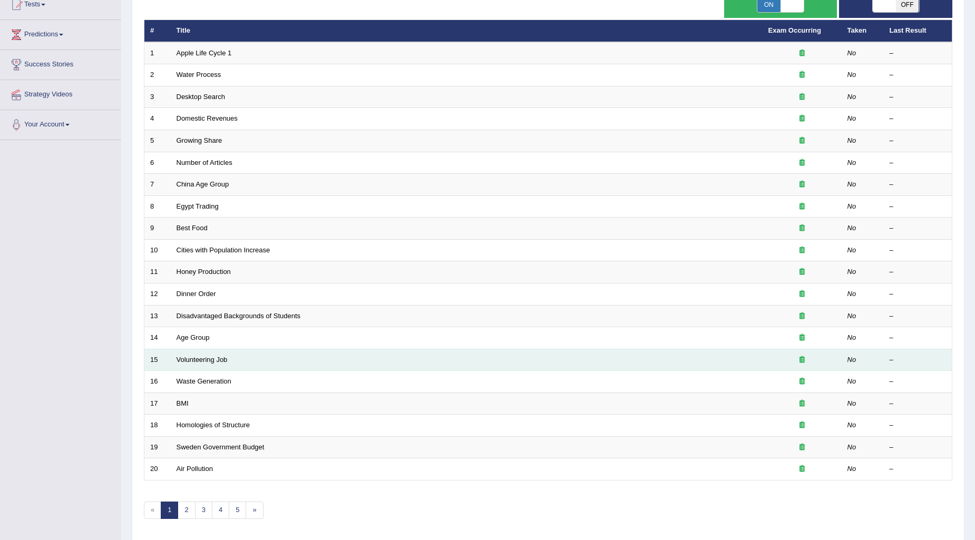
scroll to position [157, 0]
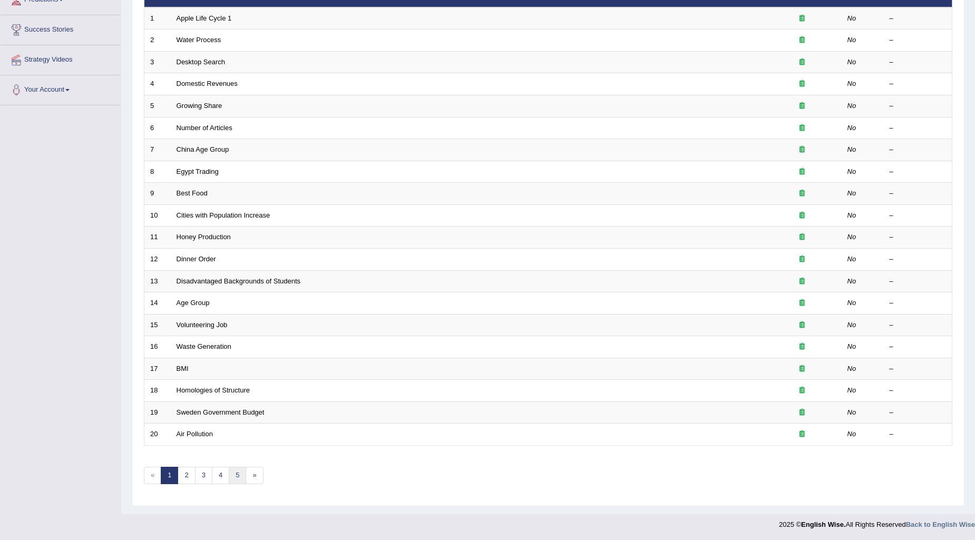
click at [231, 473] on link "5" at bounding box center [237, 475] width 17 height 17
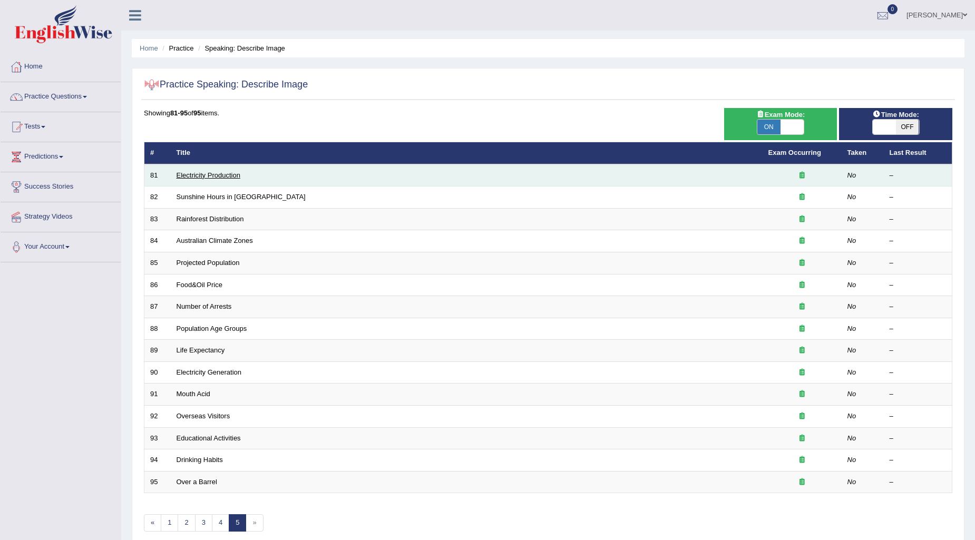
click at [210, 175] on link "Electricity Production" at bounding box center [209, 175] width 64 height 8
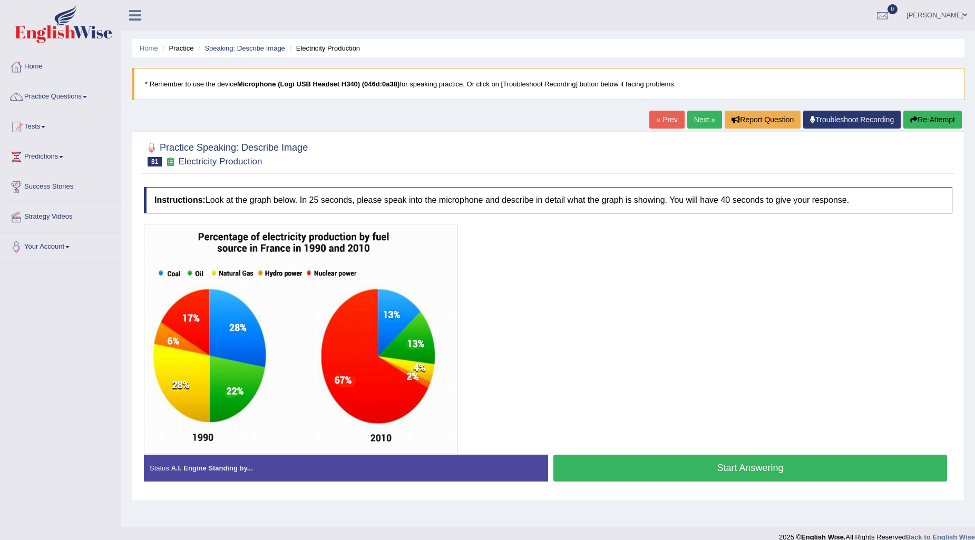
click at [750, 475] on button "Start Answering" at bounding box center [750, 468] width 394 height 27
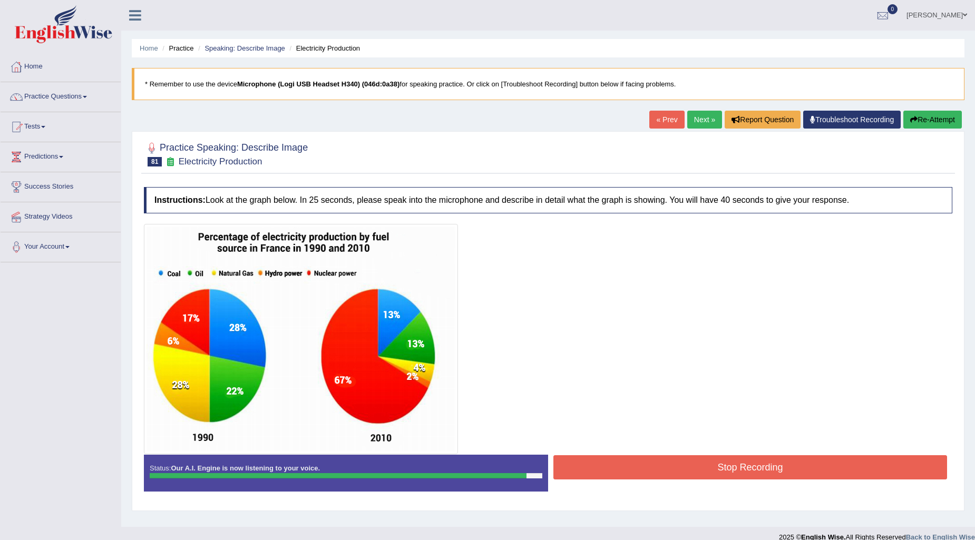
click at [812, 460] on button "Stop Recording" at bounding box center [750, 467] width 394 height 24
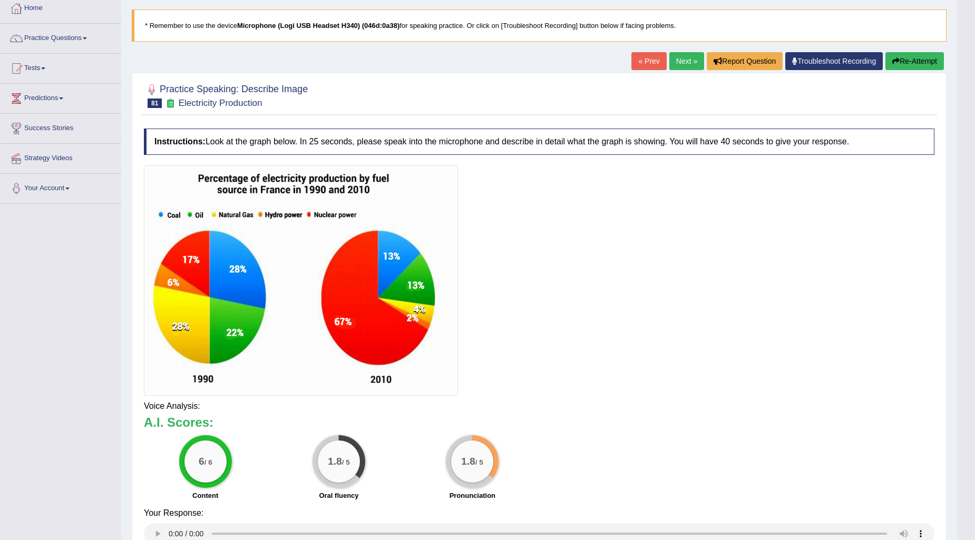
scroll to position [117, 0]
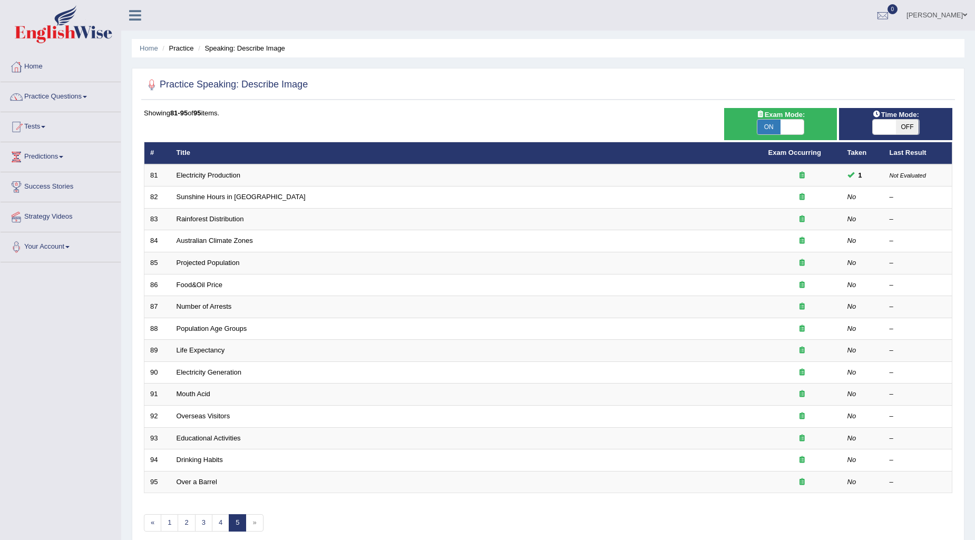
click at [249, 199] on link "Sunshine Hours in [GEOGRAPHIC_DATA]" at bounding box center [241, 197] width 129 height 8
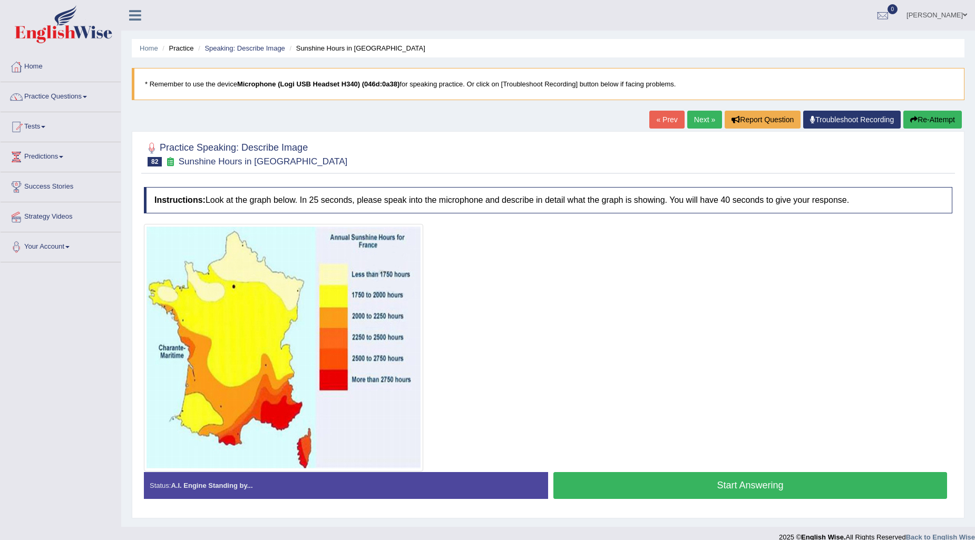
click at [703, 123] on link "Next »" at bounding box center [704, 120] width 35 height 18
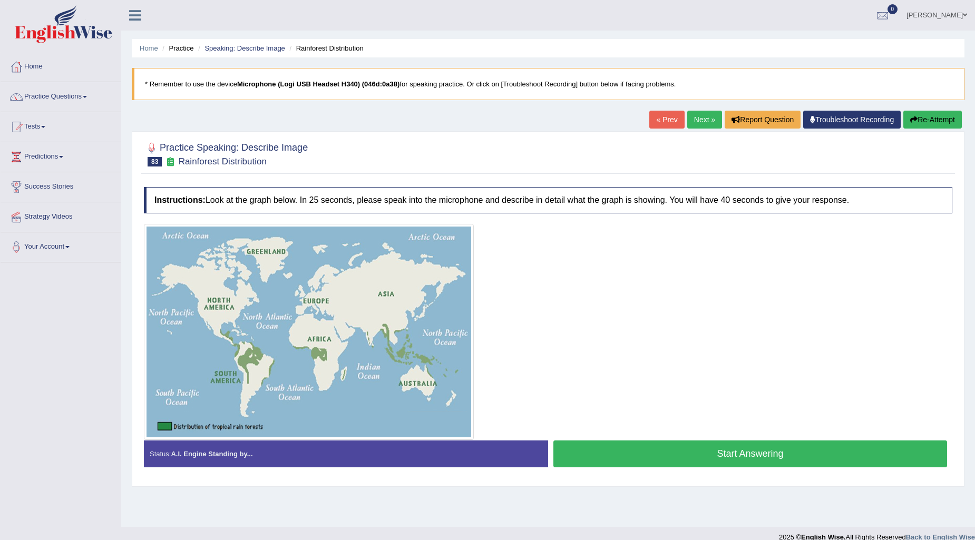
click at [689, 118] on link "Next »" at bounding box center [704, 120] width 35 height 18
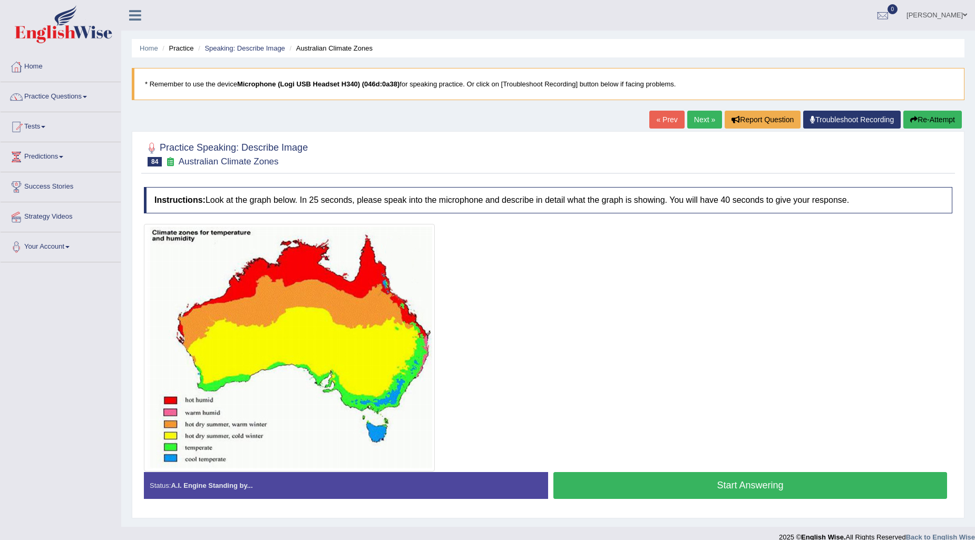
click at [701, 116] on link "Next »" at bounding box center [704, 120] width 35 height 18
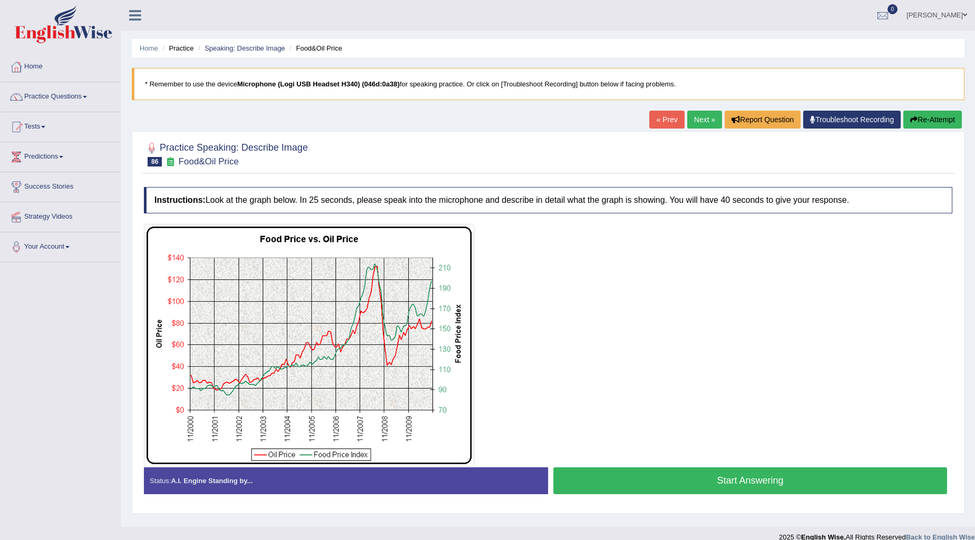
click at [701, 120] on link "Next »" at bounding box center [704, 120] width 35 height 18
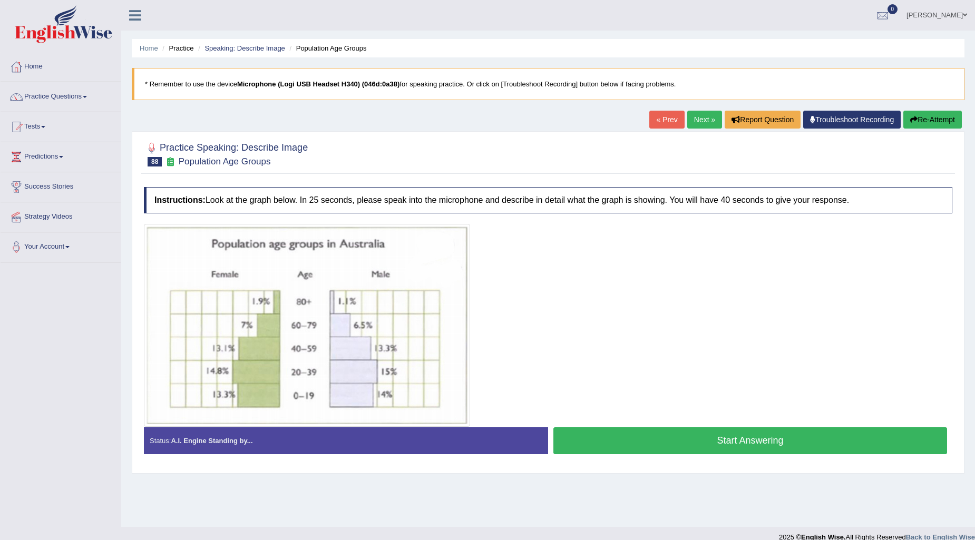
click at [701, 120] on link "Next »" at bounding box center [704, 120] width 35 height 18
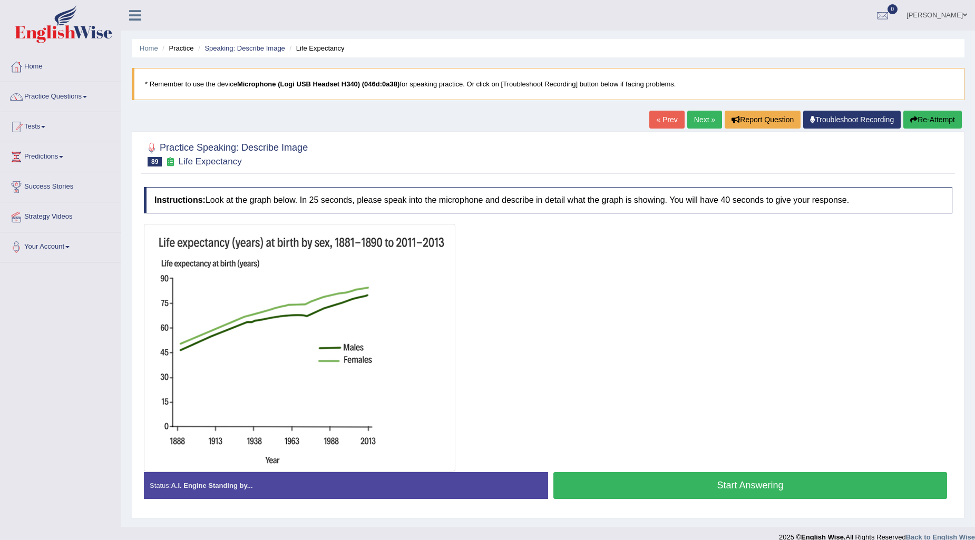
click at [661, 124] on link "« Prev" at bounding box center [666, 120] width 35 height 18
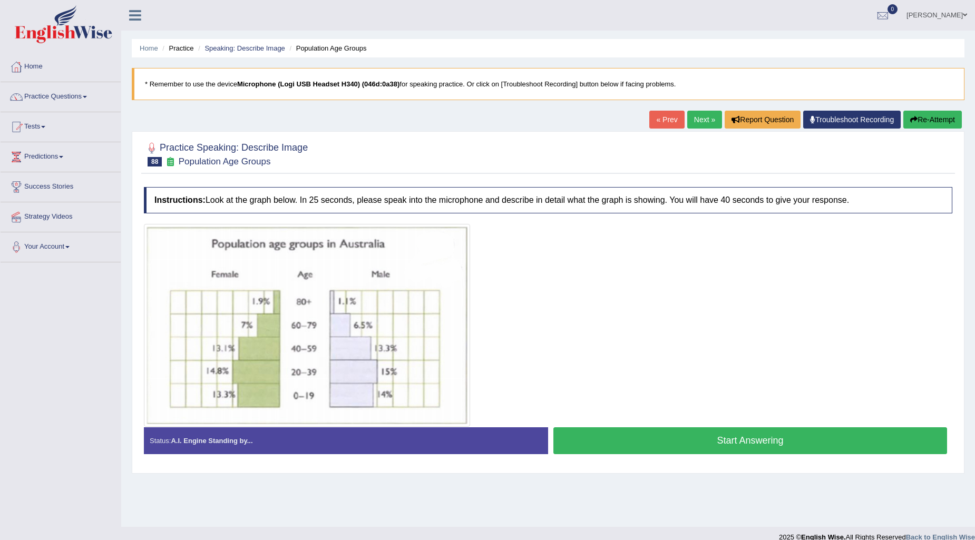
click at [705, 118] on link "Next »" at bounding box center [704, 120] width 35 height 18
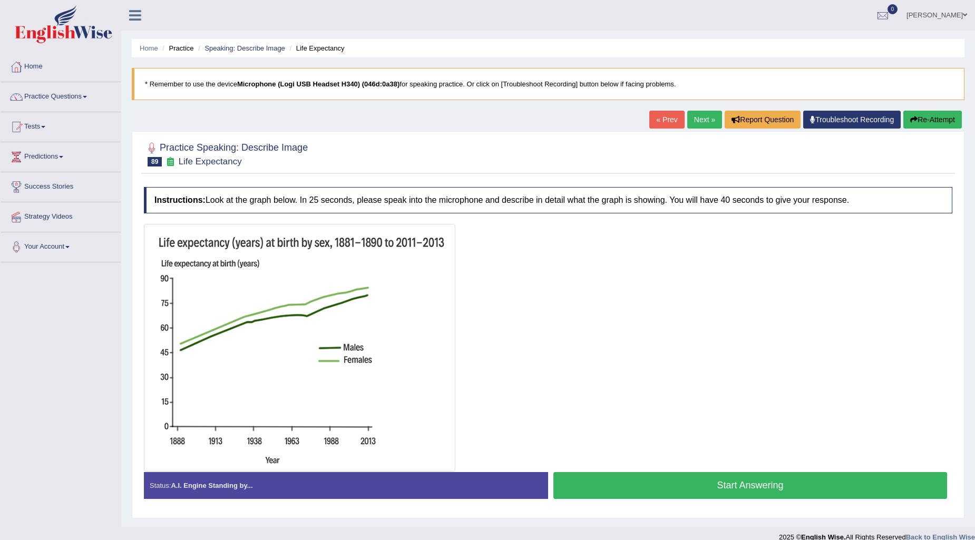
click at [661, 113] on link "« Prev" at bounding box center [666, 120] width 35 height 18
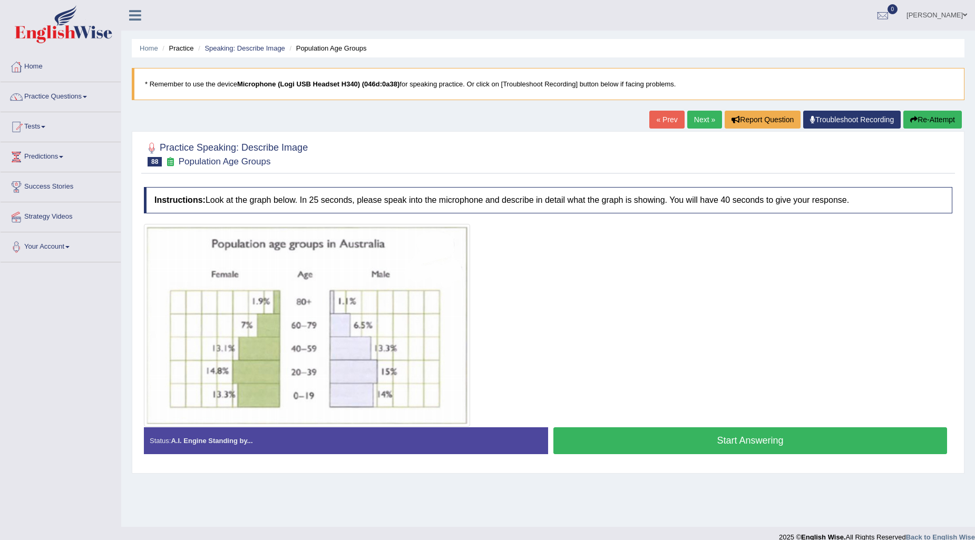
click at [661, 122] on link "« Prev" at bounding box center [666, 120] width 35 height 18
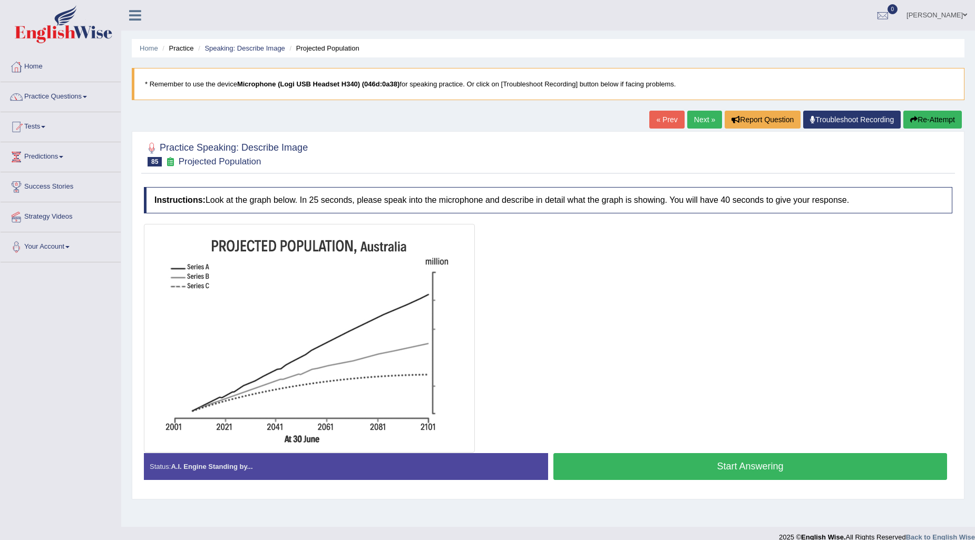
click at [661, 122] on link "« Prev" at bounding box center [666, 120] width 35 height 18
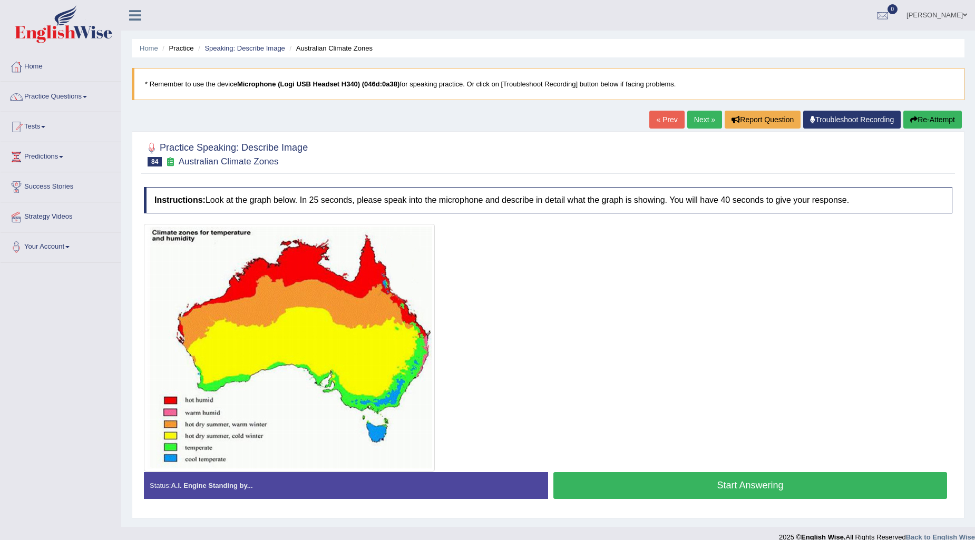
click at [689, 118] on link "Next »" at bounding box center [704, 120] width 35 height 18
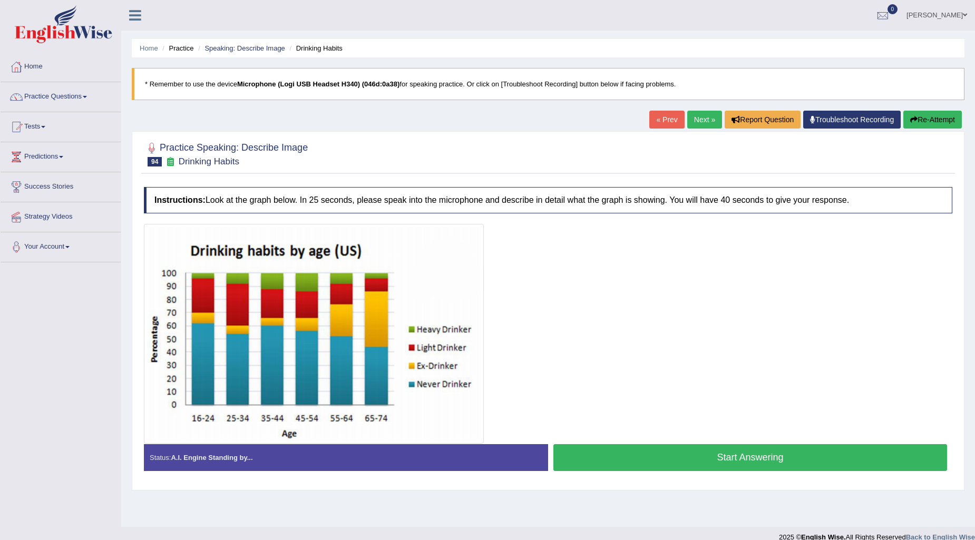
click at [691, 121] on link "Next »" at bounding box center [704, 120] width 35 height 18
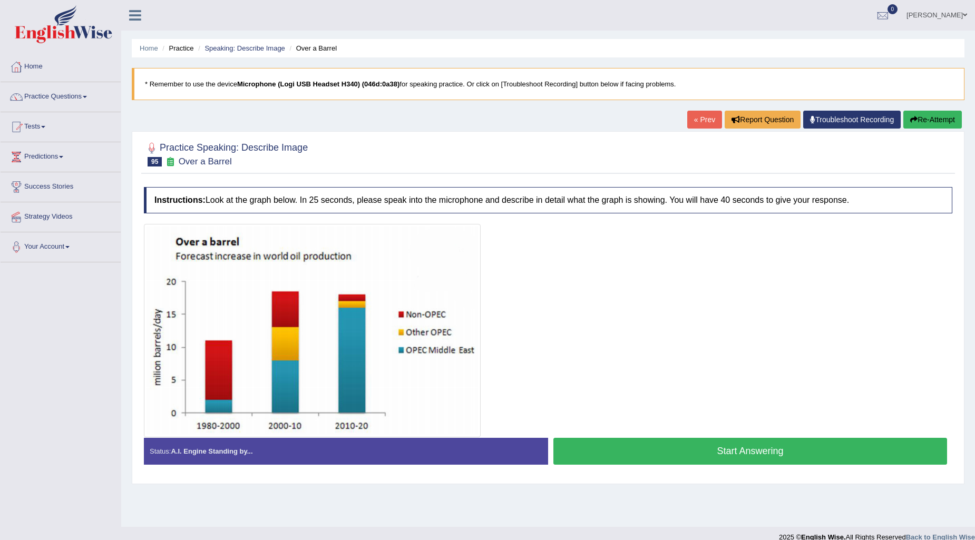
click at [691, 121] on link "« Prev" at bounding box center [704, 120] width 35 height 18
click at [694, 119] on link "« Prev" at bounding box center [704, 120] width 35 height 18
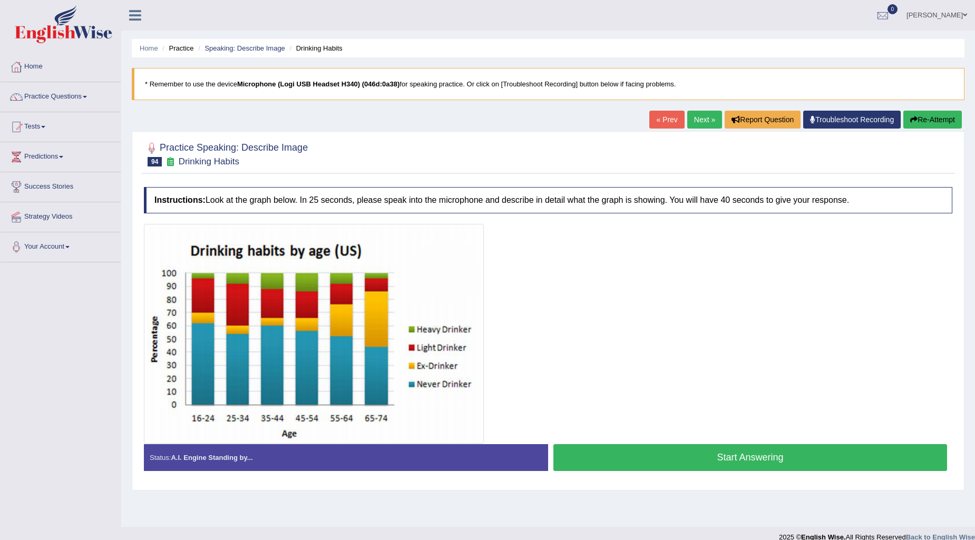
click at [659, 125] on link "« Prev" at bounding box center [666, 120] width 35 height 18
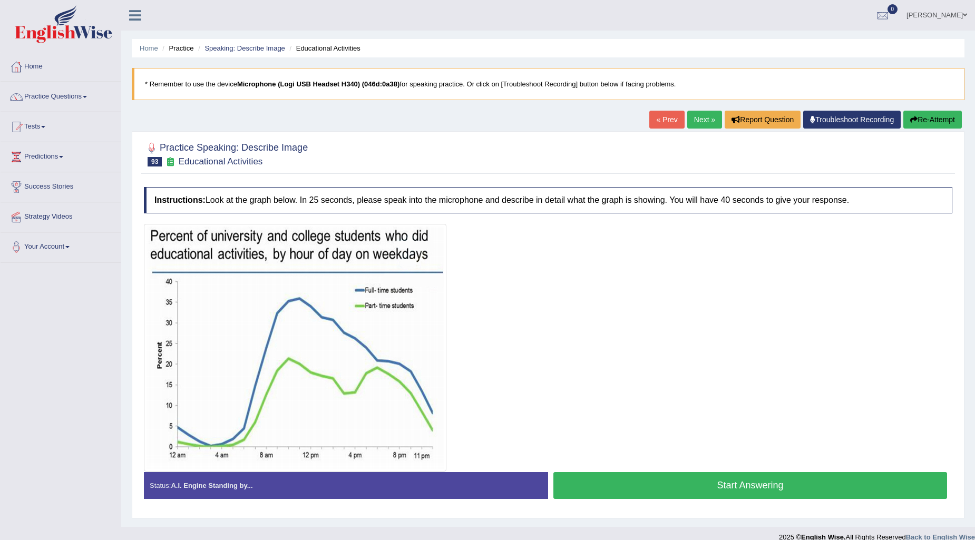
click at [688, 122] on link "Next »" at bounding box center [704, 120] width 35 height 18
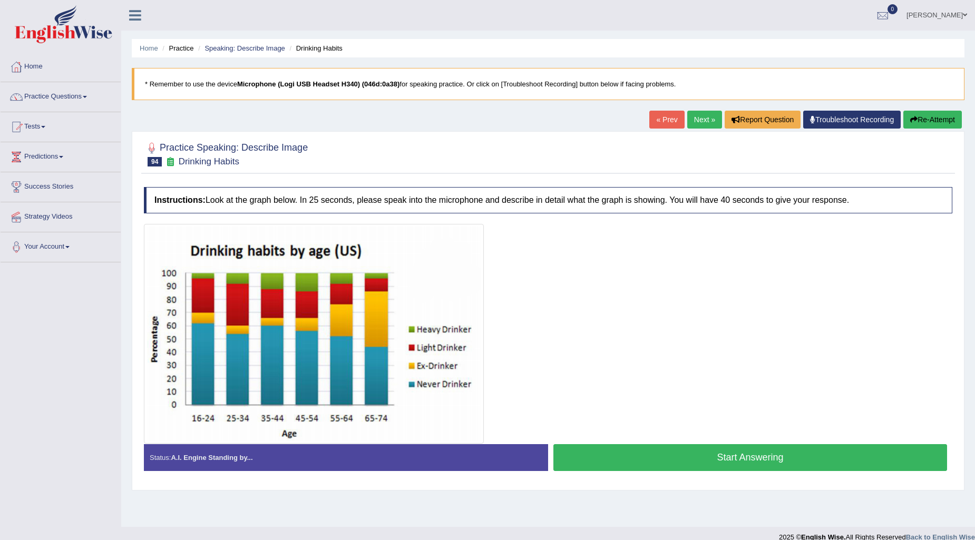
click at [663, 124] on link "« Prev" at bounding box center [666, 120] width 35 height 18
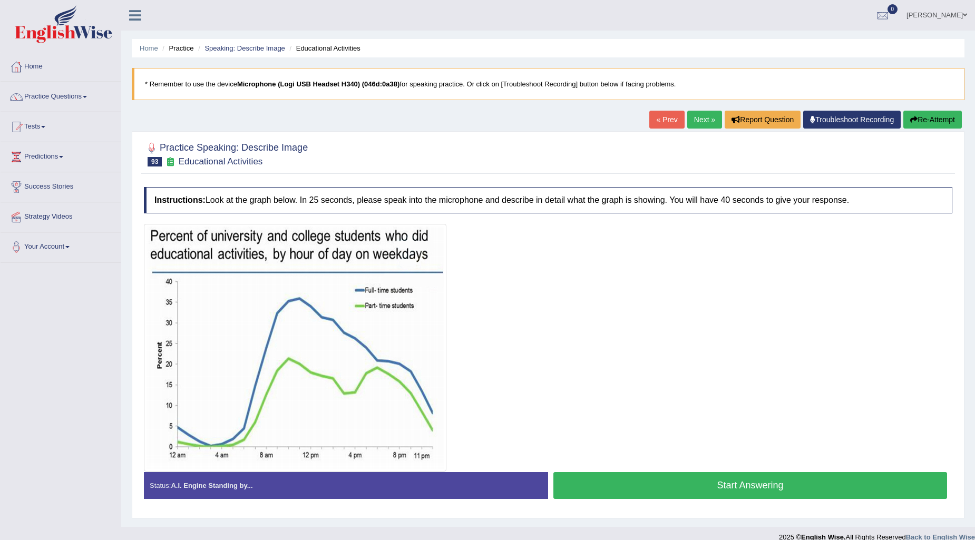
click at [663, 124] on link "« Prev" at bounding box center [666, 120] width 35 height 18
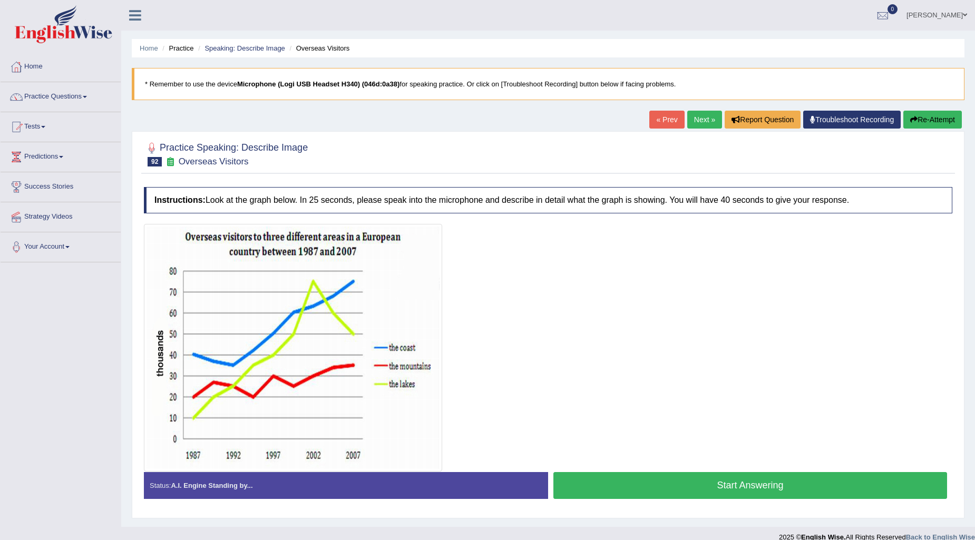
click at [663, 124] on link "« Prev" at bounding box center [666, 120] width 35 height 18
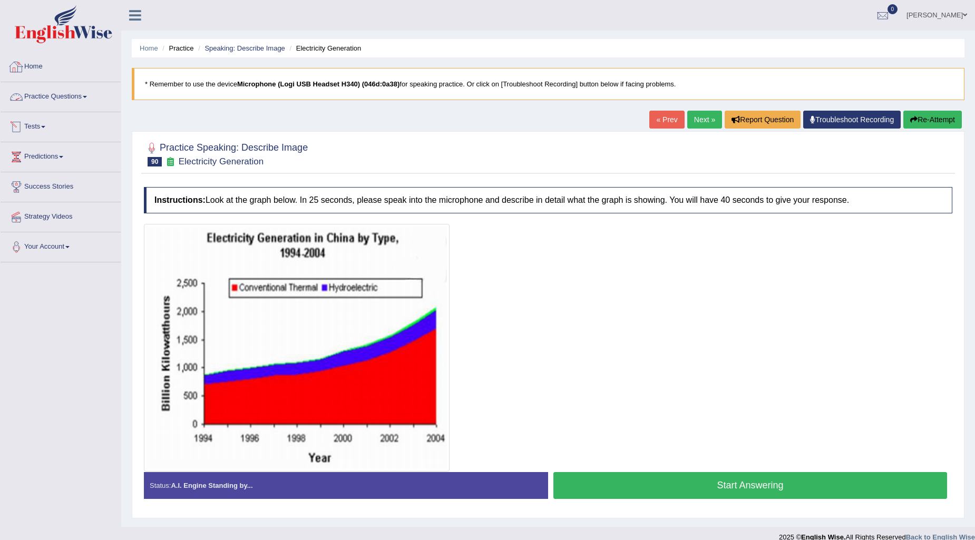
click at [86, 97] on link "Practice Questions" at bounding box center [61, 95] width 120 height 26
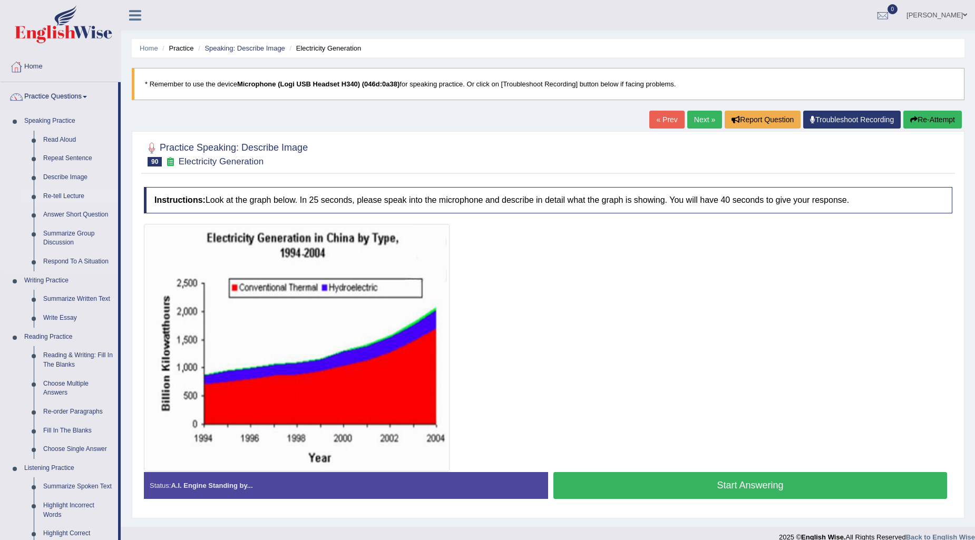
click at [66, 191] on link "Re-tell Lecture" at bounding box center [78, 196] width 80 height 19
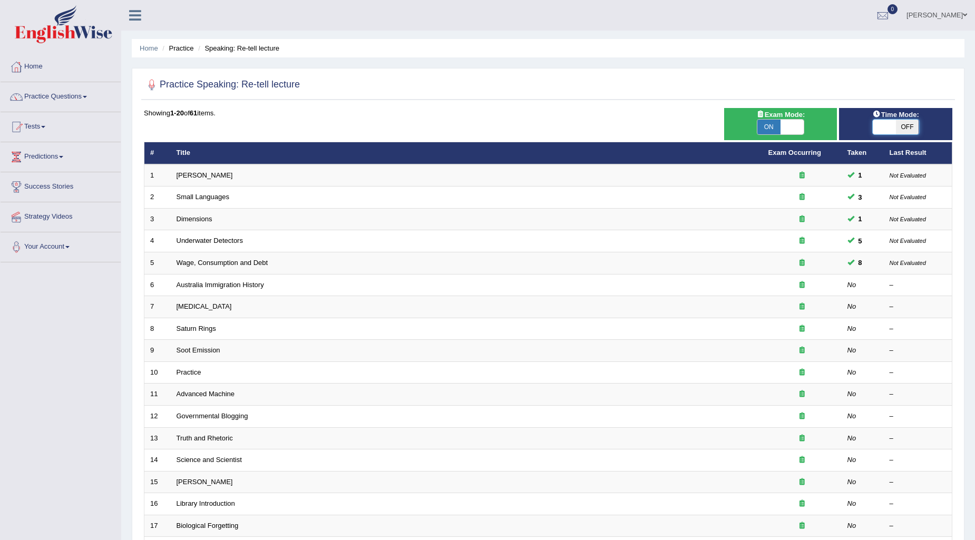
click at [877, 127] on span at bounding box center [884, 127] width 23 height 15
checkbox input "true"
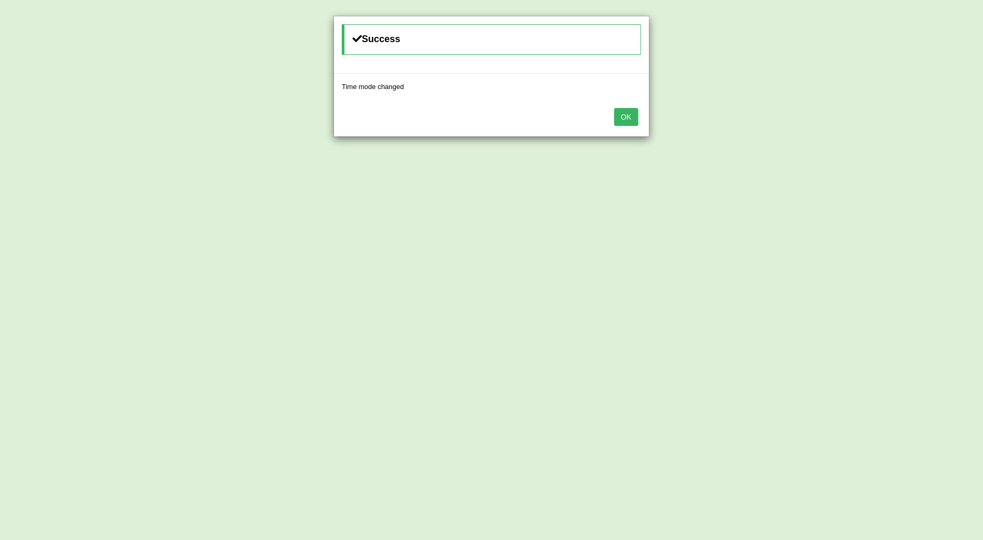
click at [632, 117] on button "OK" at bounding box center [626, 117] width 24 height 18
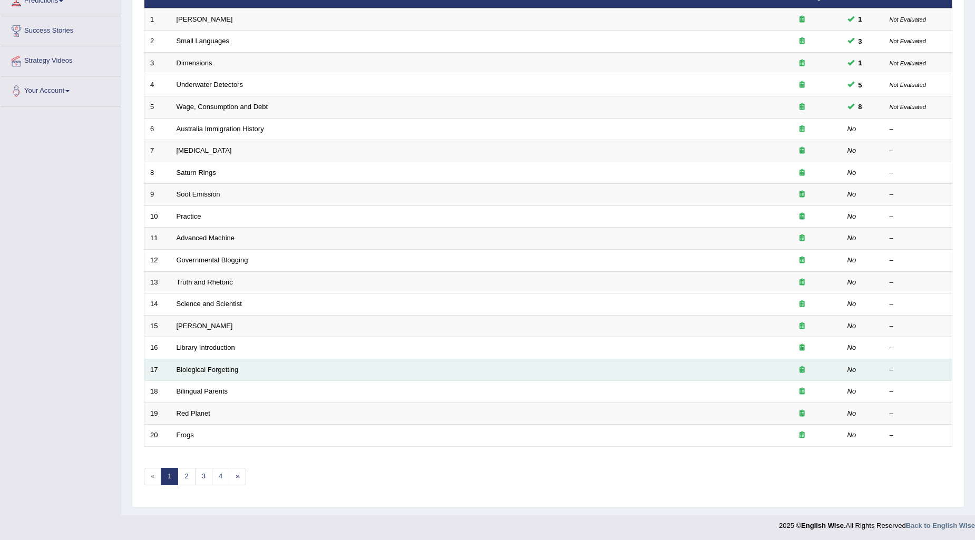
scroll to position [157, 0]
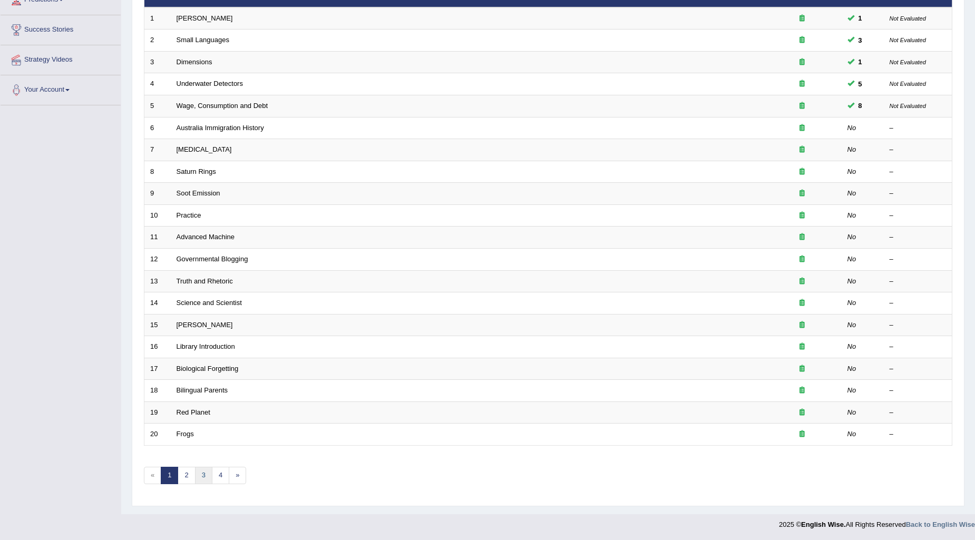
click at [201, 475] on link "3" at bounding box center [203, 475] width 17 height 17
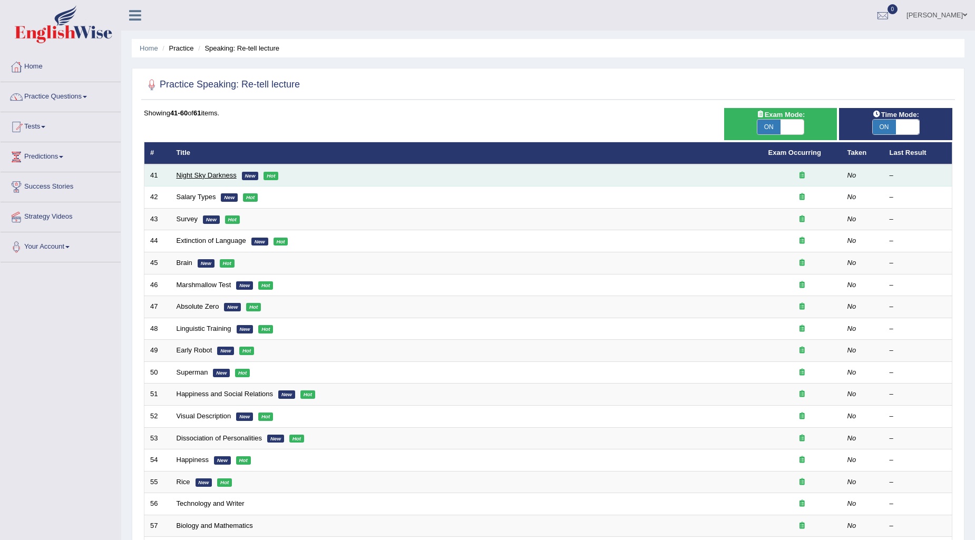
click at [197, 177] on link "Night Sky Darkness" at bounding box center [207, 175] width 60 height 8
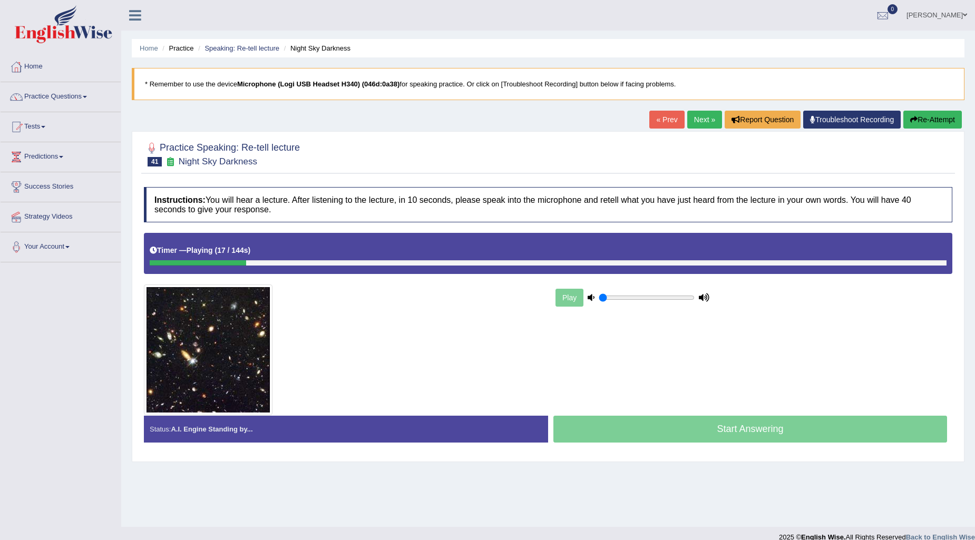
click at [926, 123] on button "Re-Attempt" at bounding box center [932, 120] width 58 height 18
click at [935, 117] on button "Re-Attempt" at bounding box center [932, 120] width 58 height 18
